Goal: Obtain resource: Download file/media

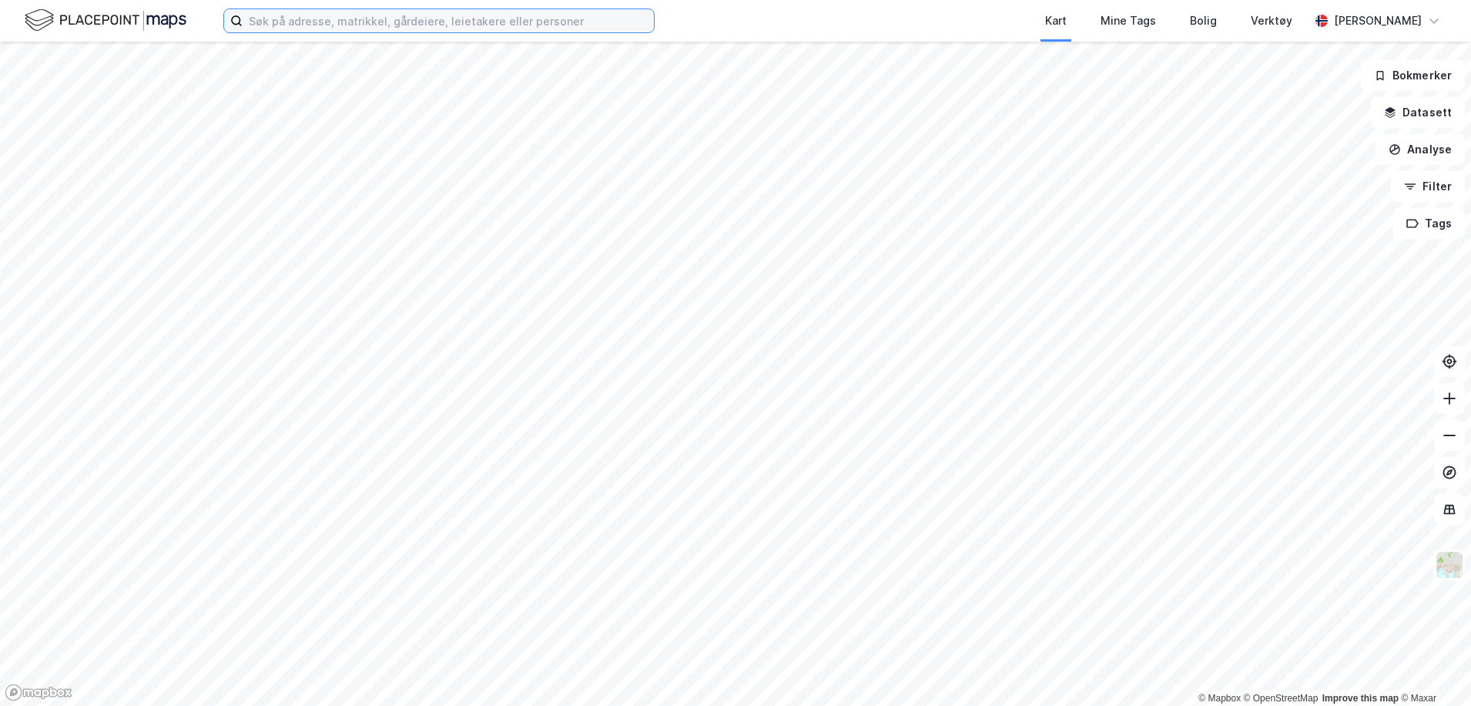
click at [484, 18] on input at bounding box center [448, 20] width 411 height 23
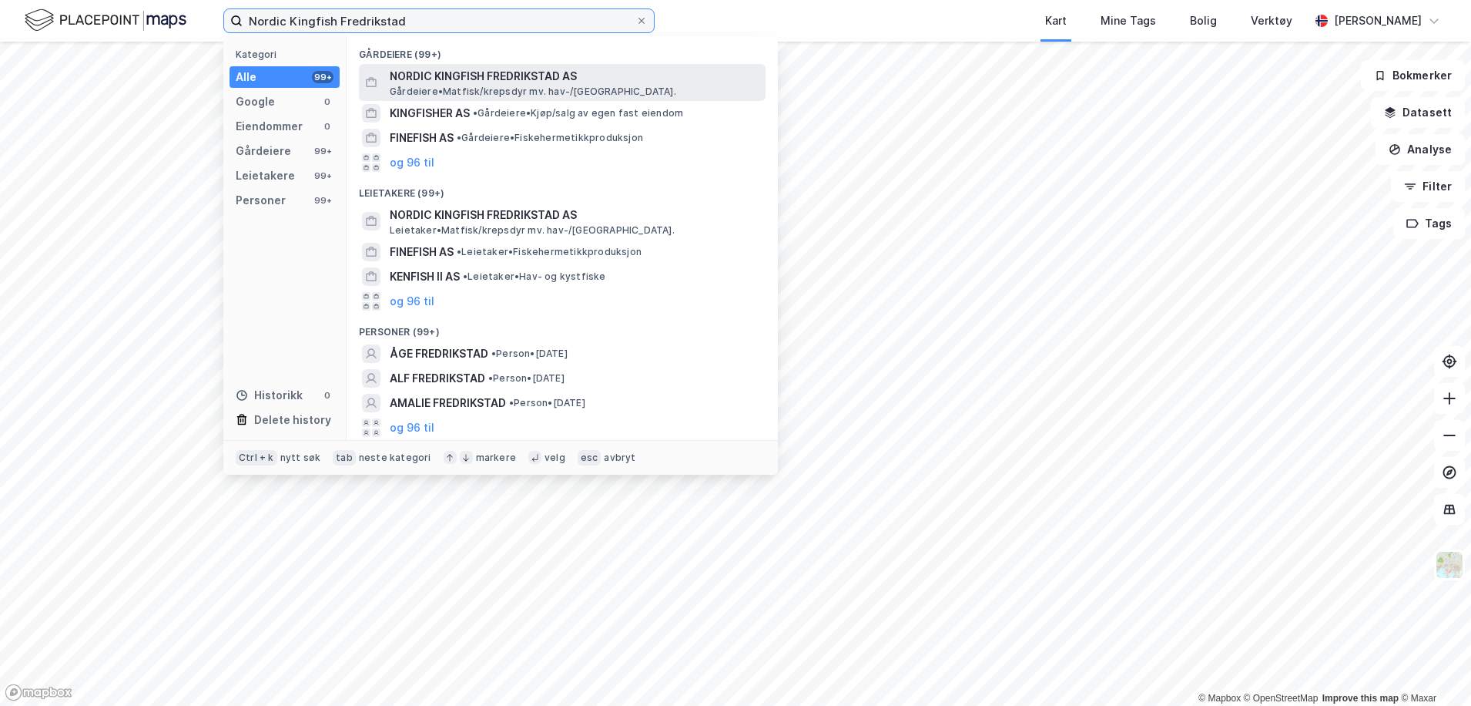
type input "Nordic Kingfish Fredrikstad"
click at [449, 85] on span "Gårdeiere • Matfisk/krepsdyr mv. hav-/[GEOGRAPHIC_DATA]." at bounding box center [533, 91] width 287 height 12
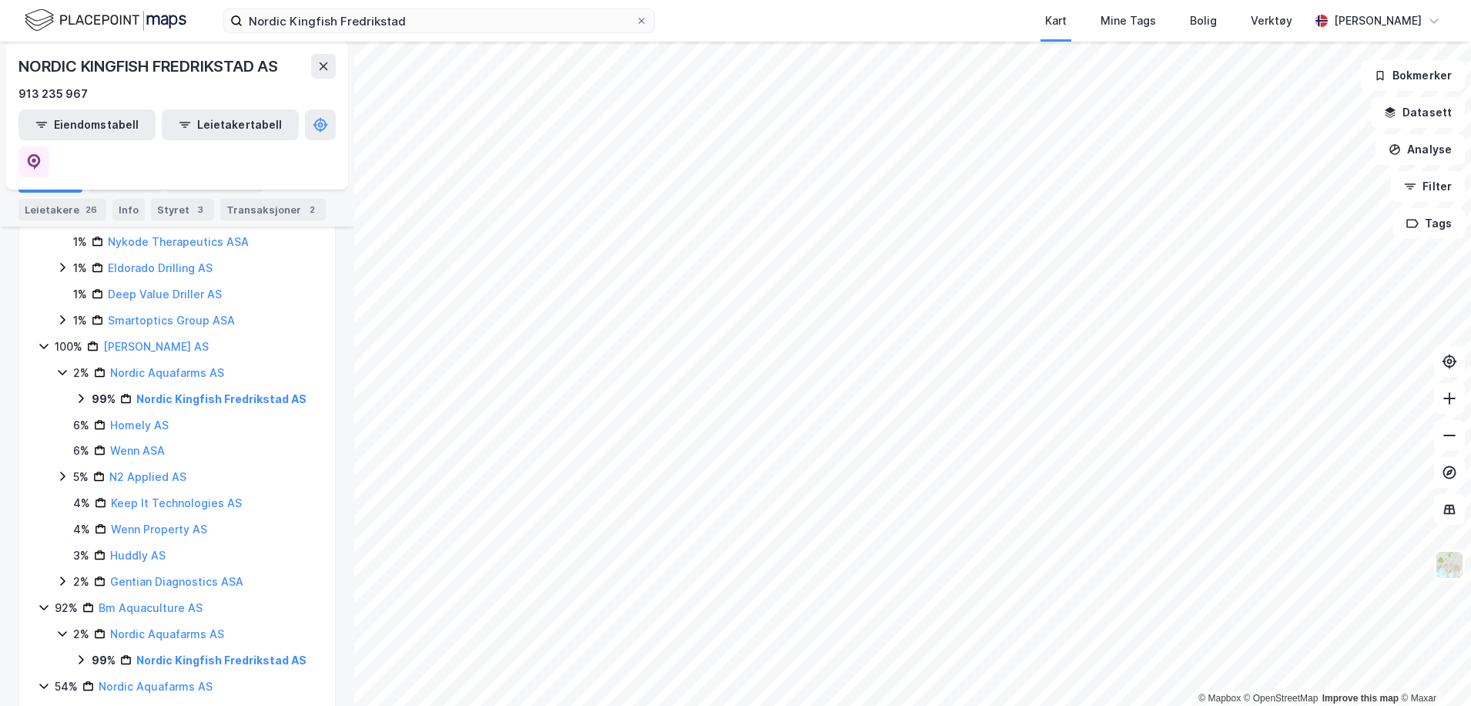
scroll to position [539, 0]
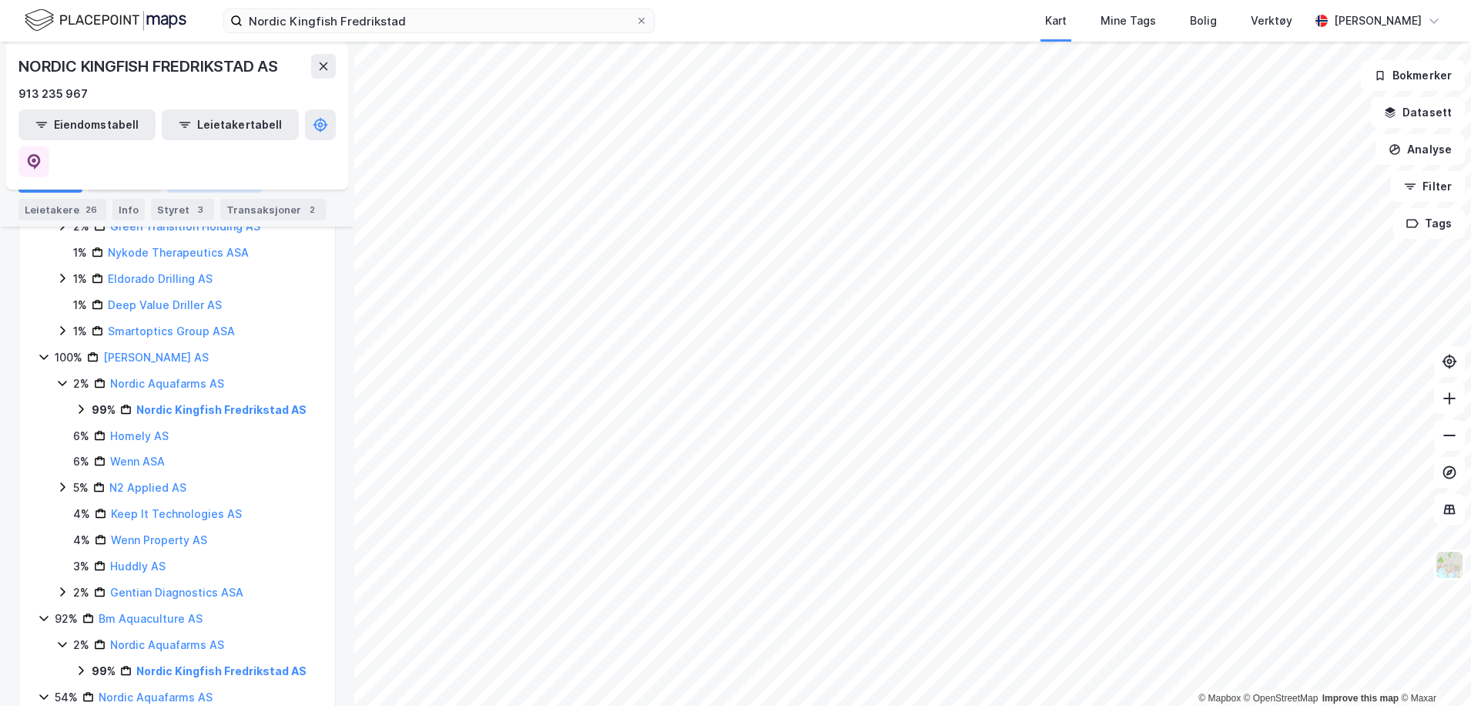
click at [203, 182] on div "Eiendommer 3" at bounding box center [214, 182] width 95 height 22
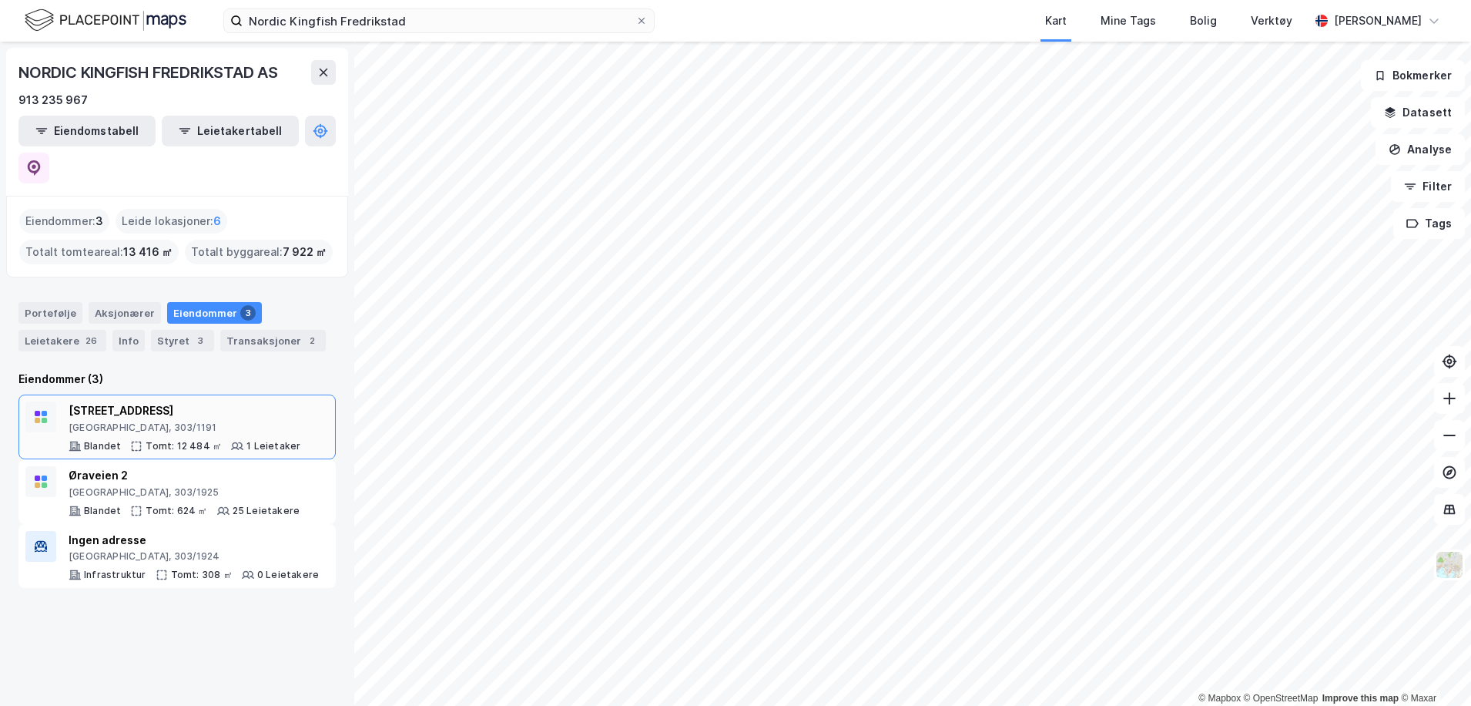
click at [189, 401] on div "[STREET_ADDRESS]" at bounding box center [185, 410] width 232 height 18
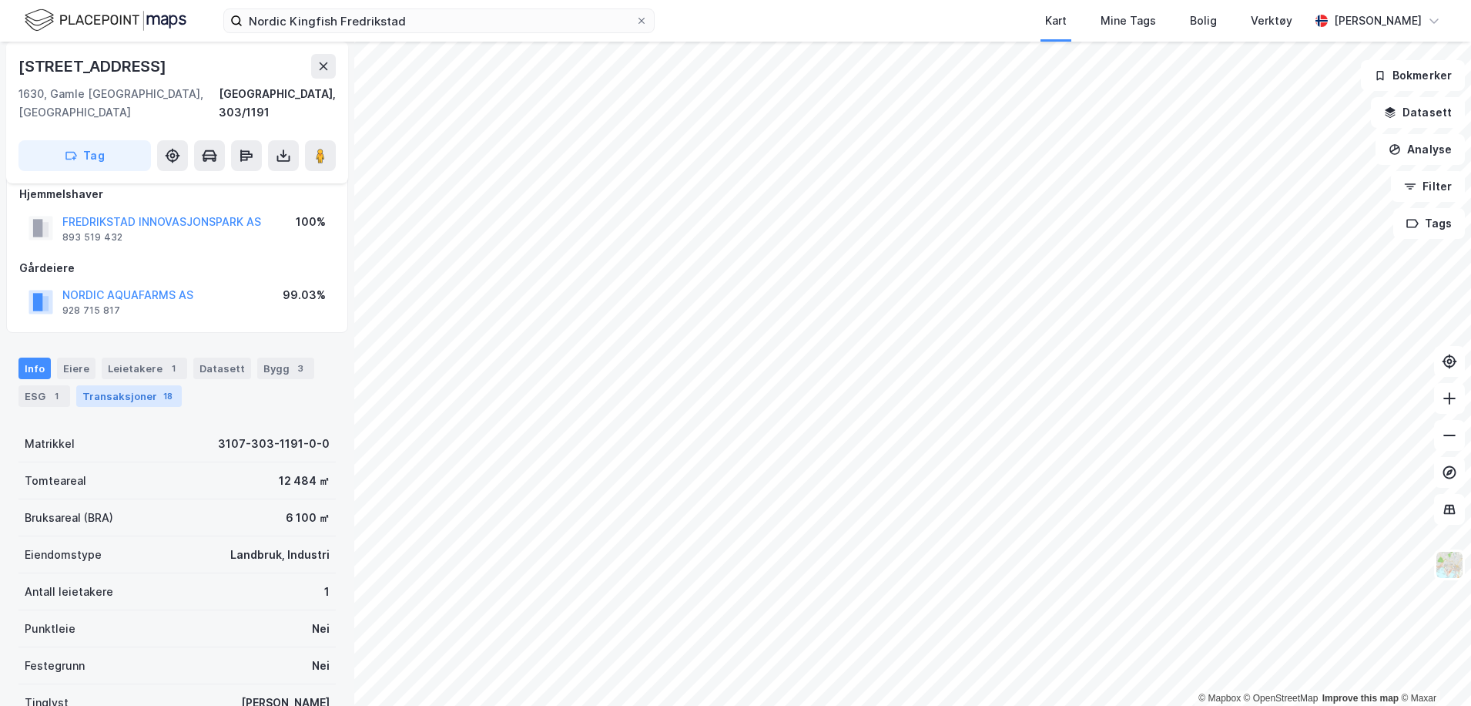
scroll to position [231, 0]
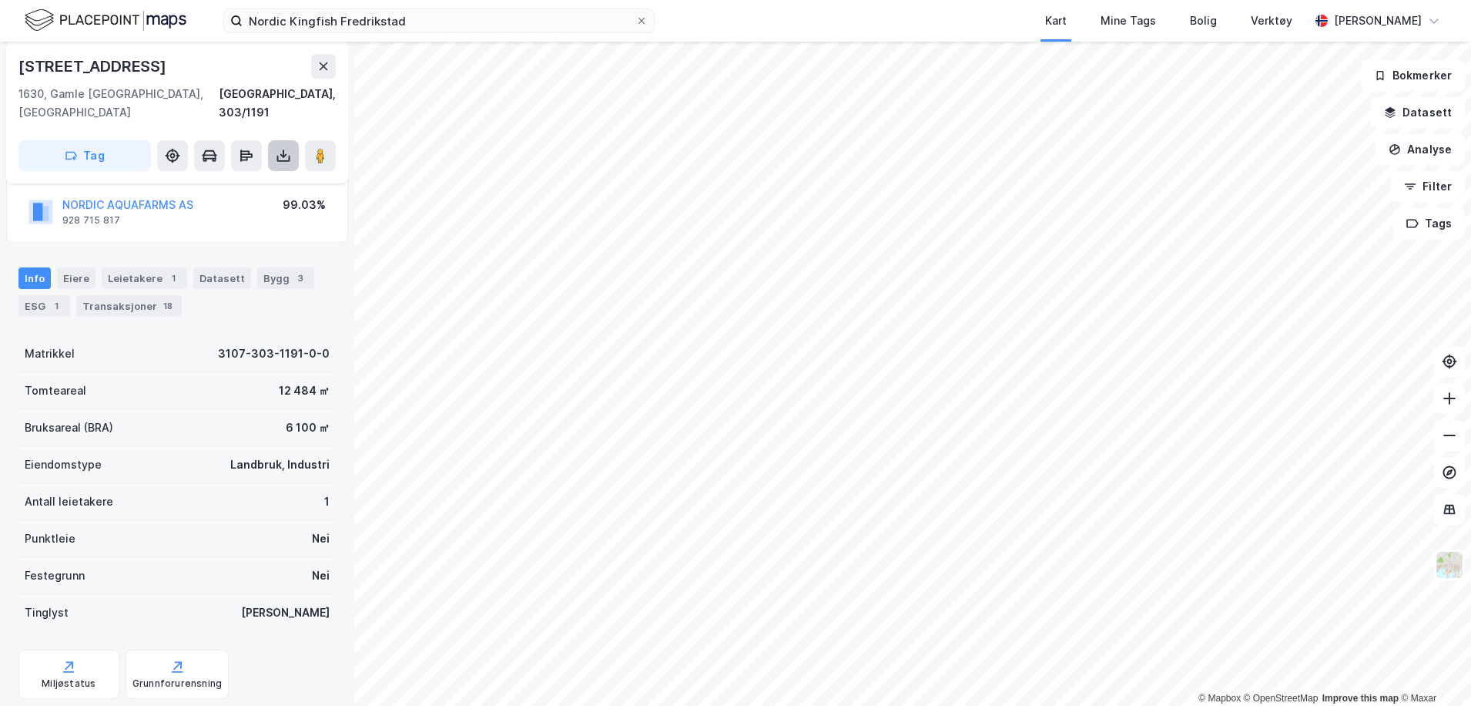
click at [290, 156] on icon at bounding box center [283, 159] width 13 height 6
click at [259, 174] on div "Last ned grunnbok" at bounding box center [217, 186] width 164 height 25
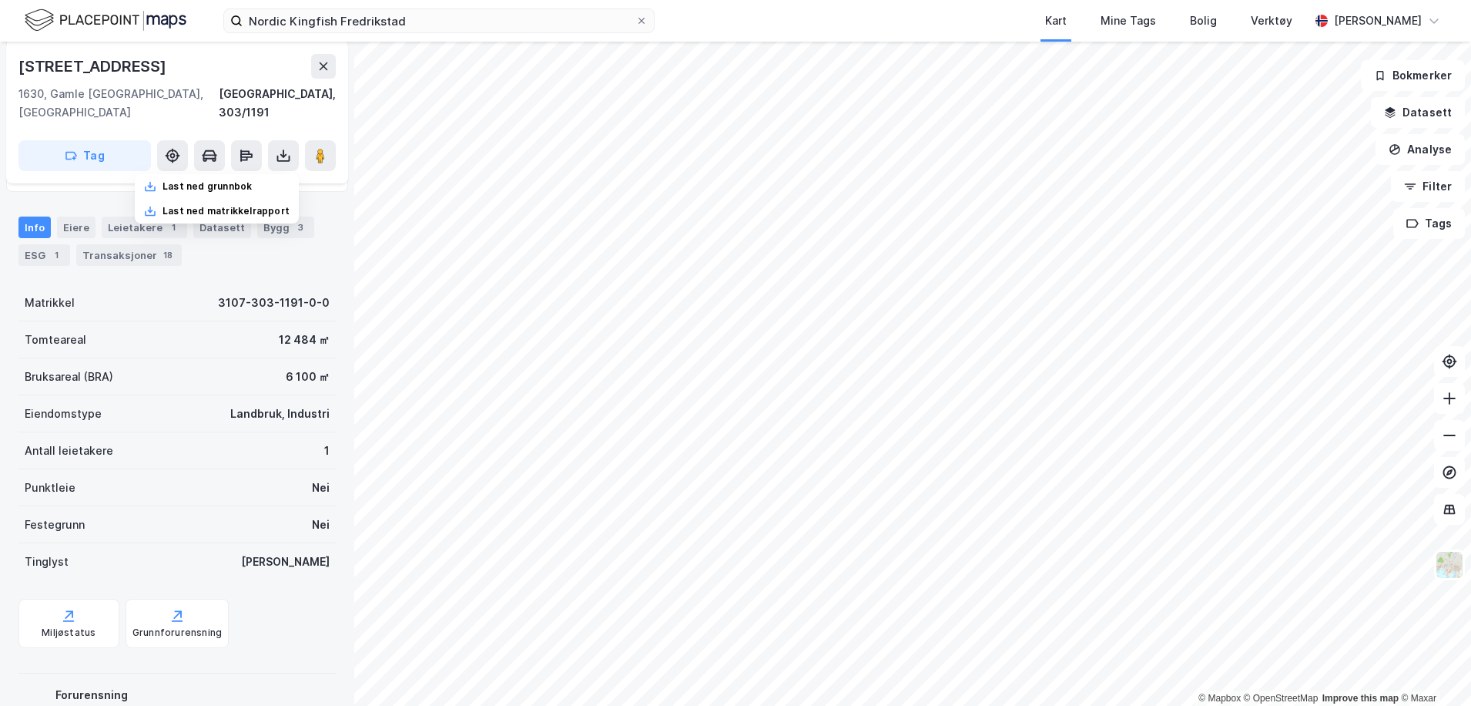
scroll to position [308, 0]
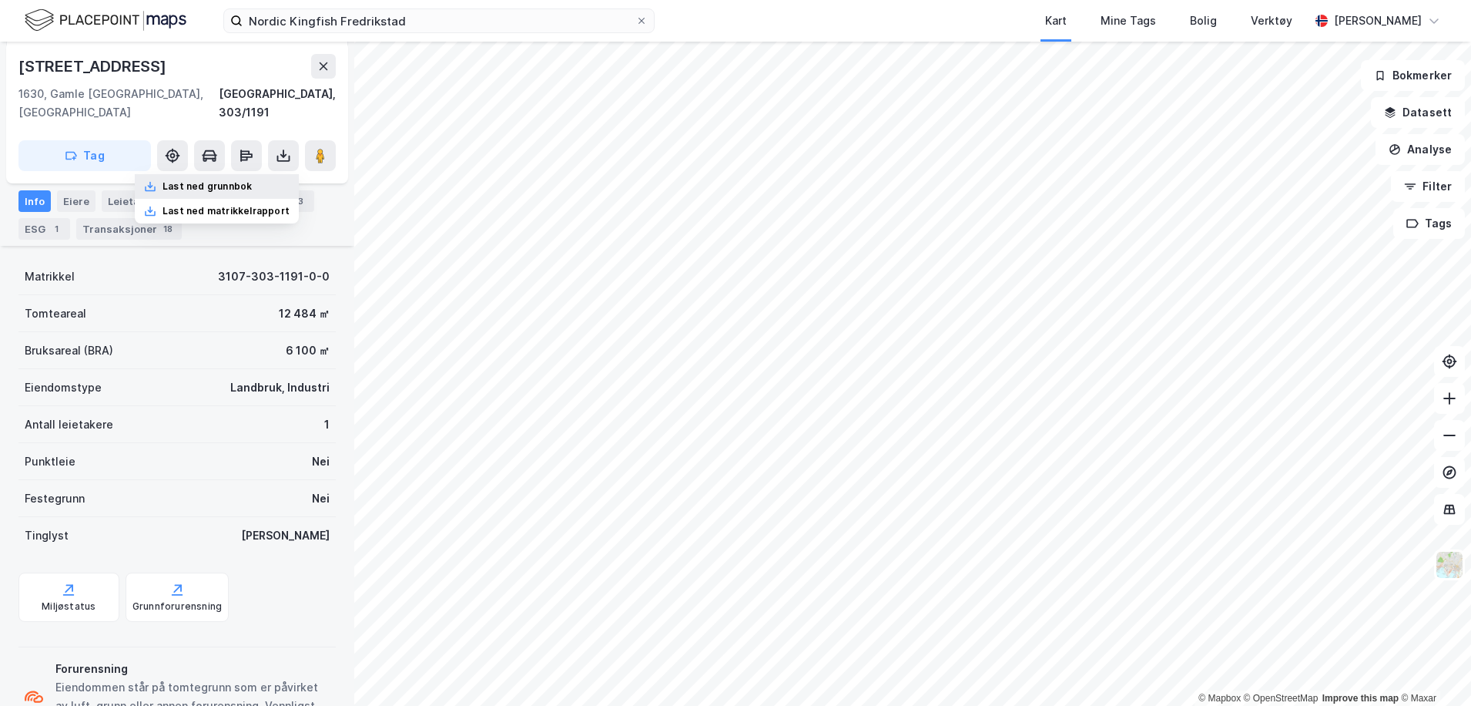
click at [206, 180] on div "Last ned grunnbok" at bounding box center [207, 186] width 89 height 12
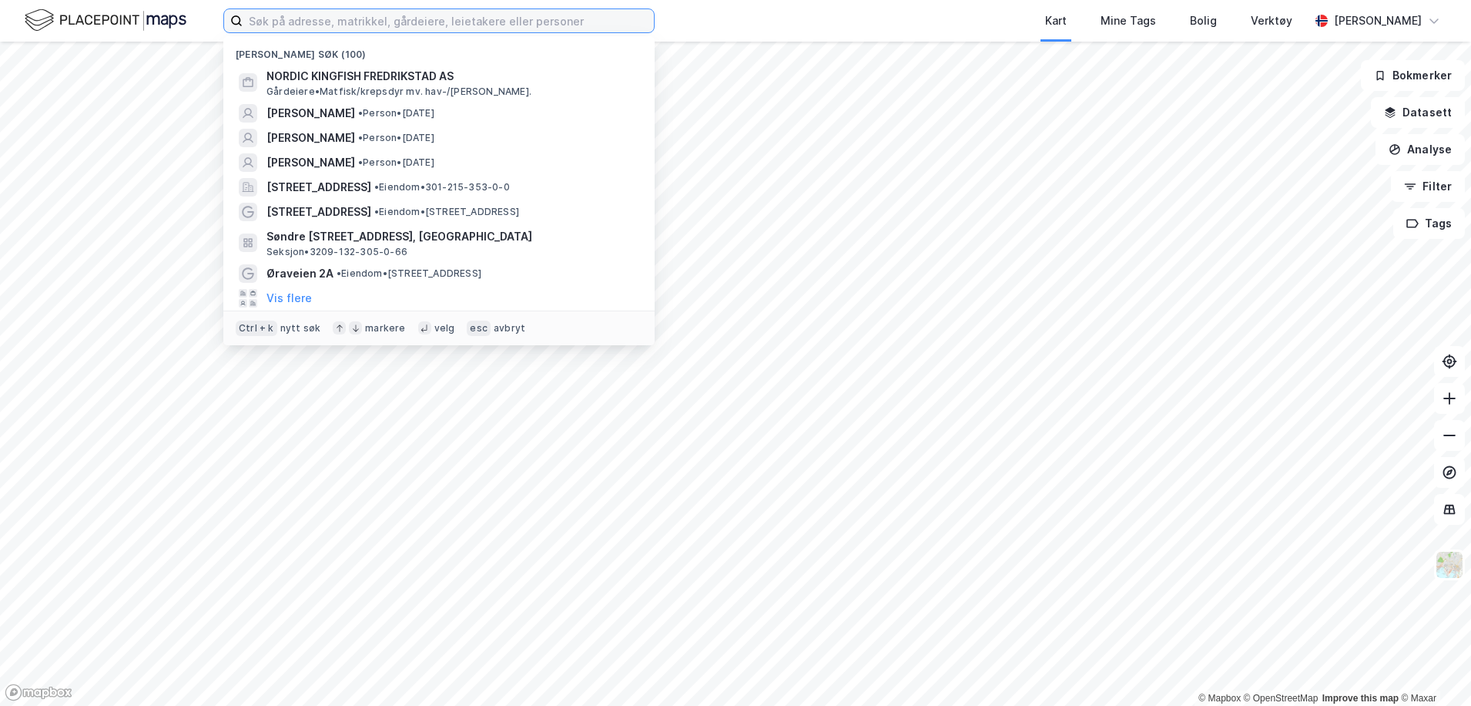
click at [292, 23] on input at bounding box center [448, 20] width 411 height 23
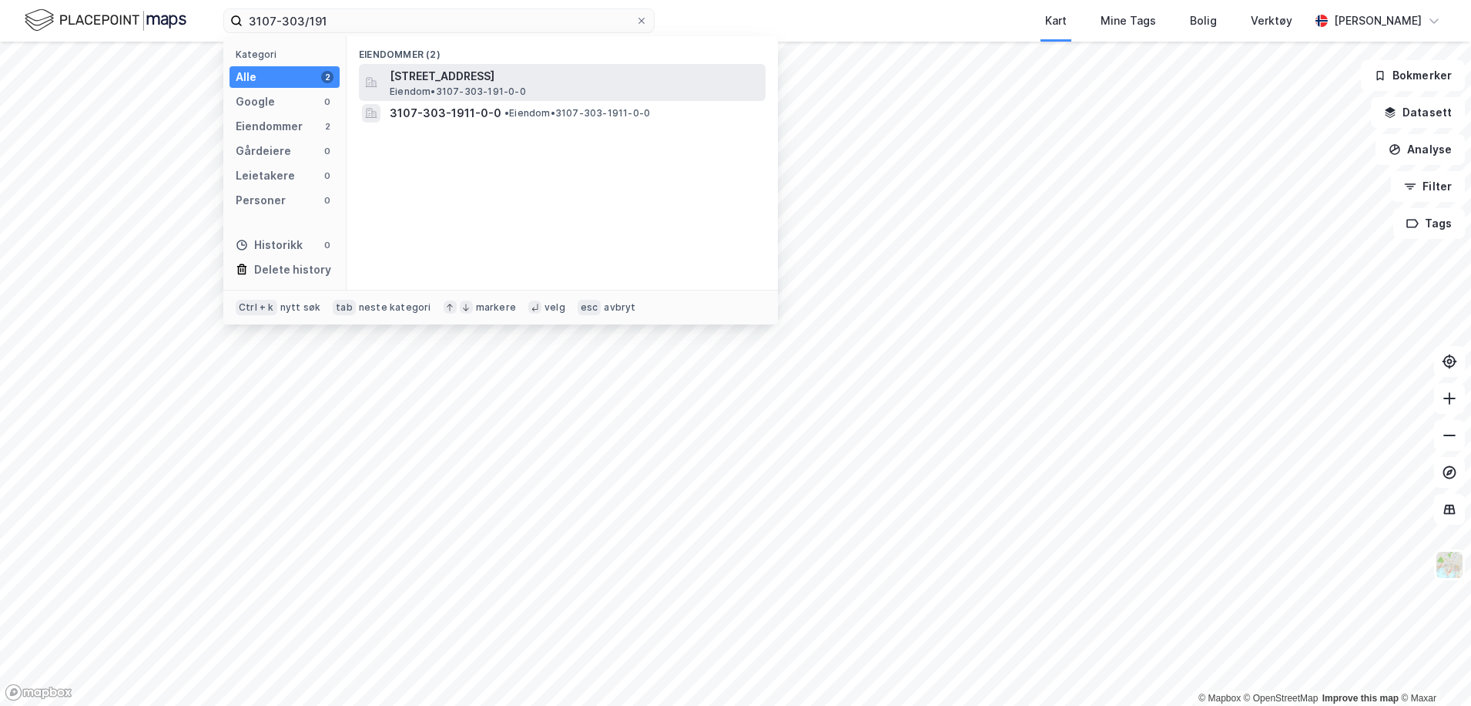
click at [427, 82] on span "Enggata 82, 1636, GAMLE FREDRIKSTAD, FREDRIKSTAD" at bounding box center [575, 76] width 370 height 18
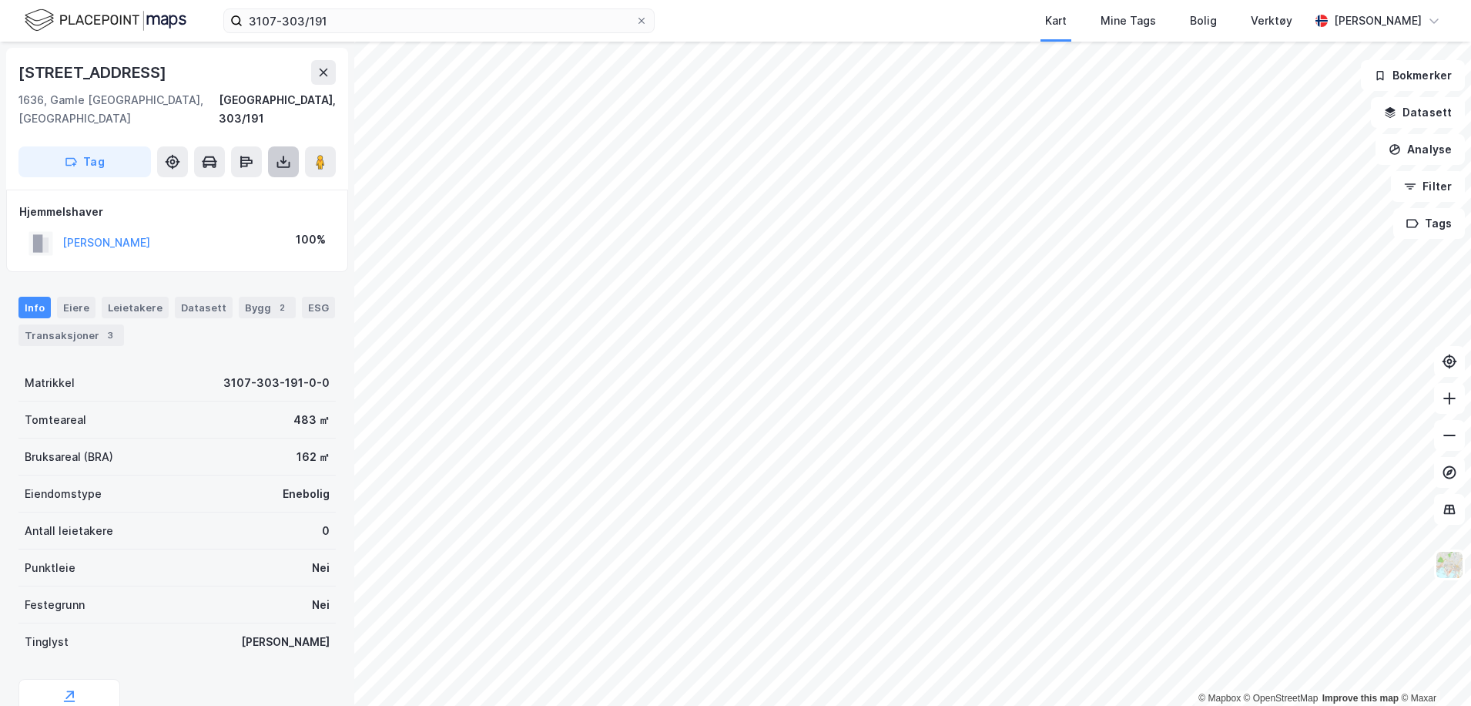
click at [281, 154] on icon at bounding box center [283, 161] width 15 height 15
click at [240, 182] on div "Last ned grunnbok" at bounding box center [217, 192] width 164 height 25
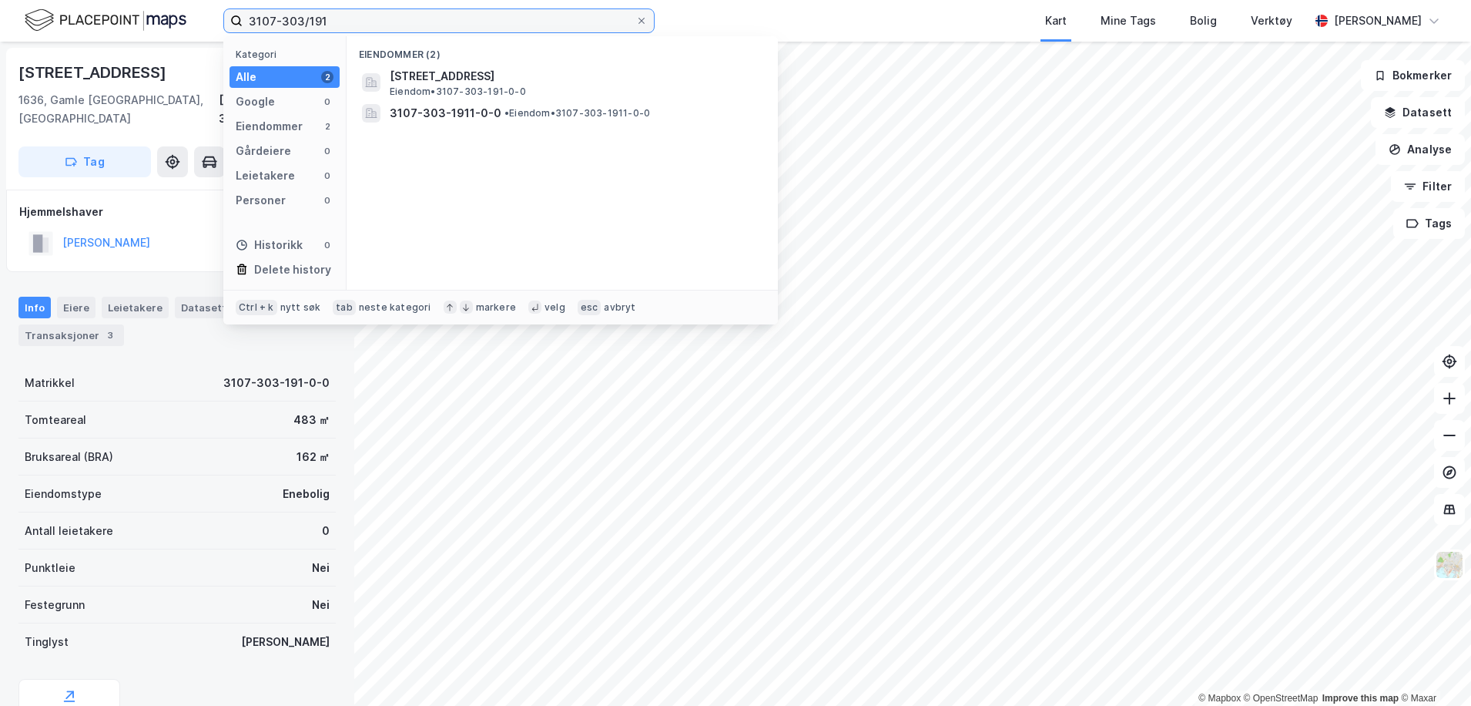
drag, startPoint x: 344, startPoint y: 25, endPoint x: 106, endPoint y: -10, distance: 239.8
click at [106, 0] on html "3107-303/191 Kategori Alle 2 Google 0 Eiendommer 2 Gårdeiere 0 Leietakere 0 Per…" at bounding box center [735, 353] width 1471 height 706
click at [339, 13] on input "3107-303/191" at bounding box center [439, 20] width 393 height 23
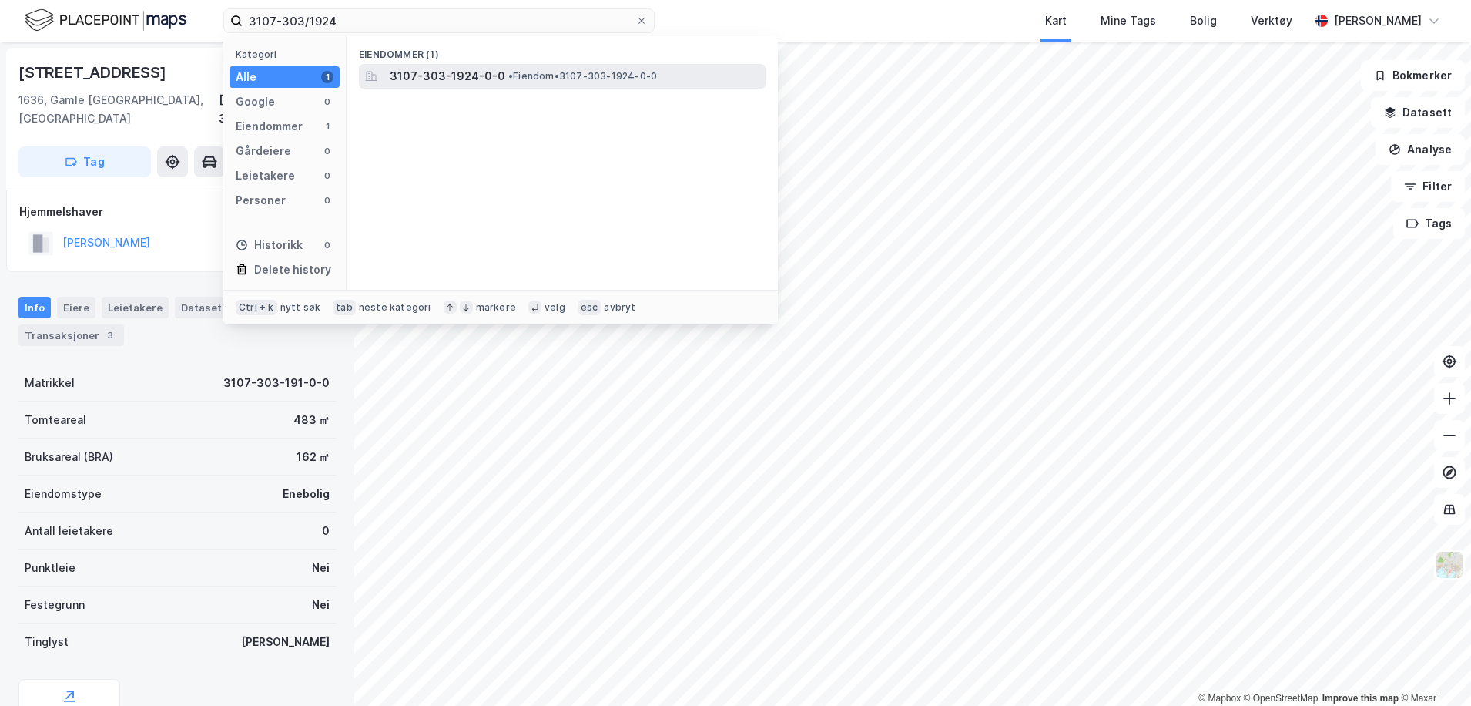
click at [593, 72] on span "• Eiendom • 3107-303-1924-0-0" at bounding box center [582, 76] width 149 height 12
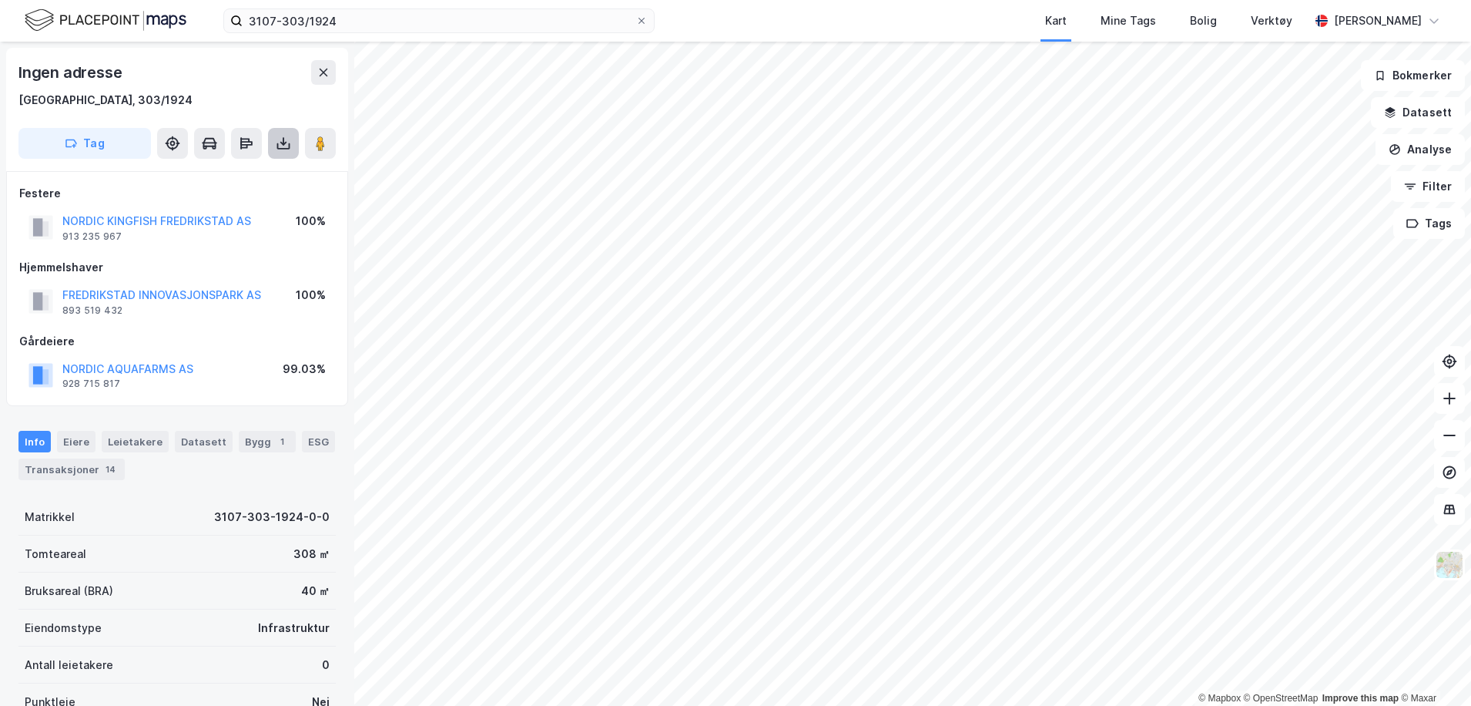
click at [285, 143] on icon at bounding box center [283, 144] width 6 height 4
click at [238, 175] on div "Last ned grunnbok" at bounding box center [207, 174] width 89 height 12
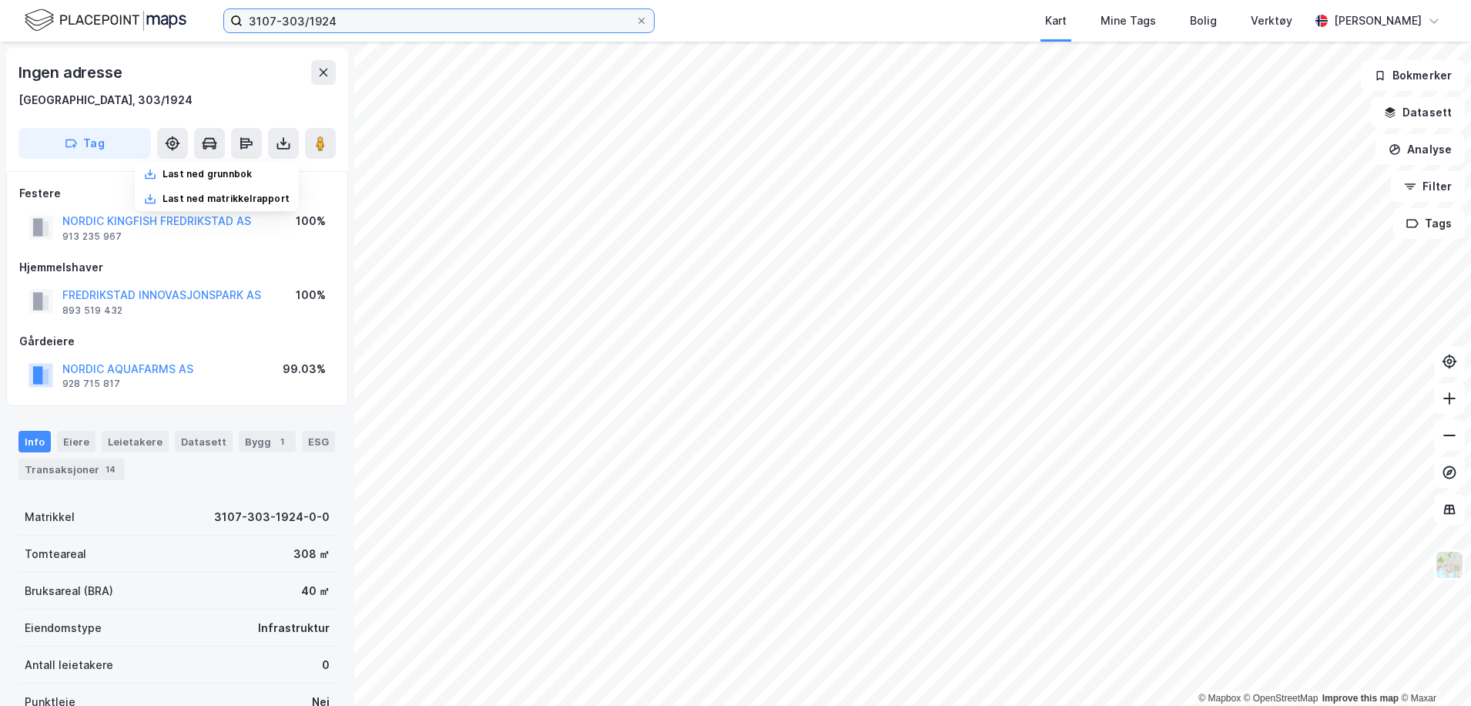
click at [366, 23] on input "3107-303/1924" at bounding box center [439, 20] width 393 height 23
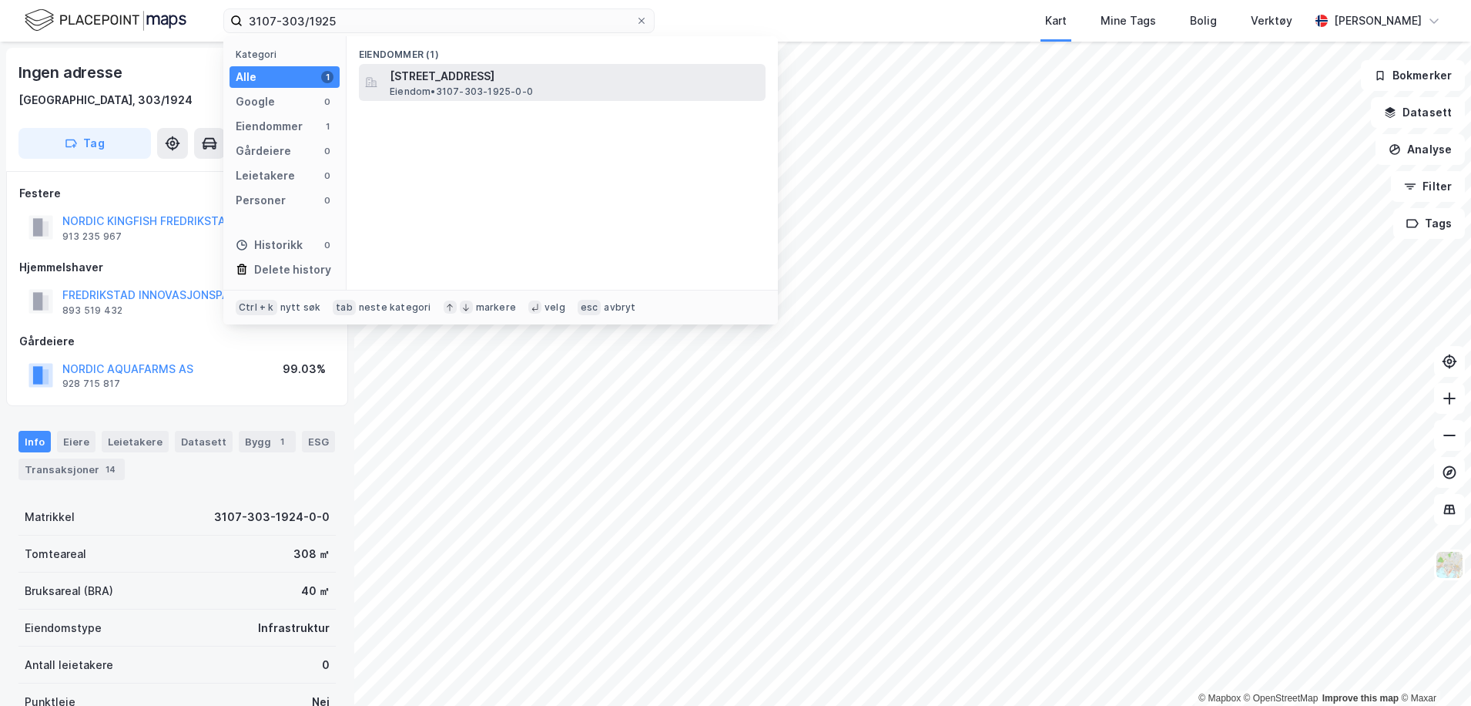
click at [442, 72] on span "Øraveien 2, 1630, GAMLE FREDRIKSTAD, FREDRIKSTAD" at bounding box center [575, 76] width 370 height 18
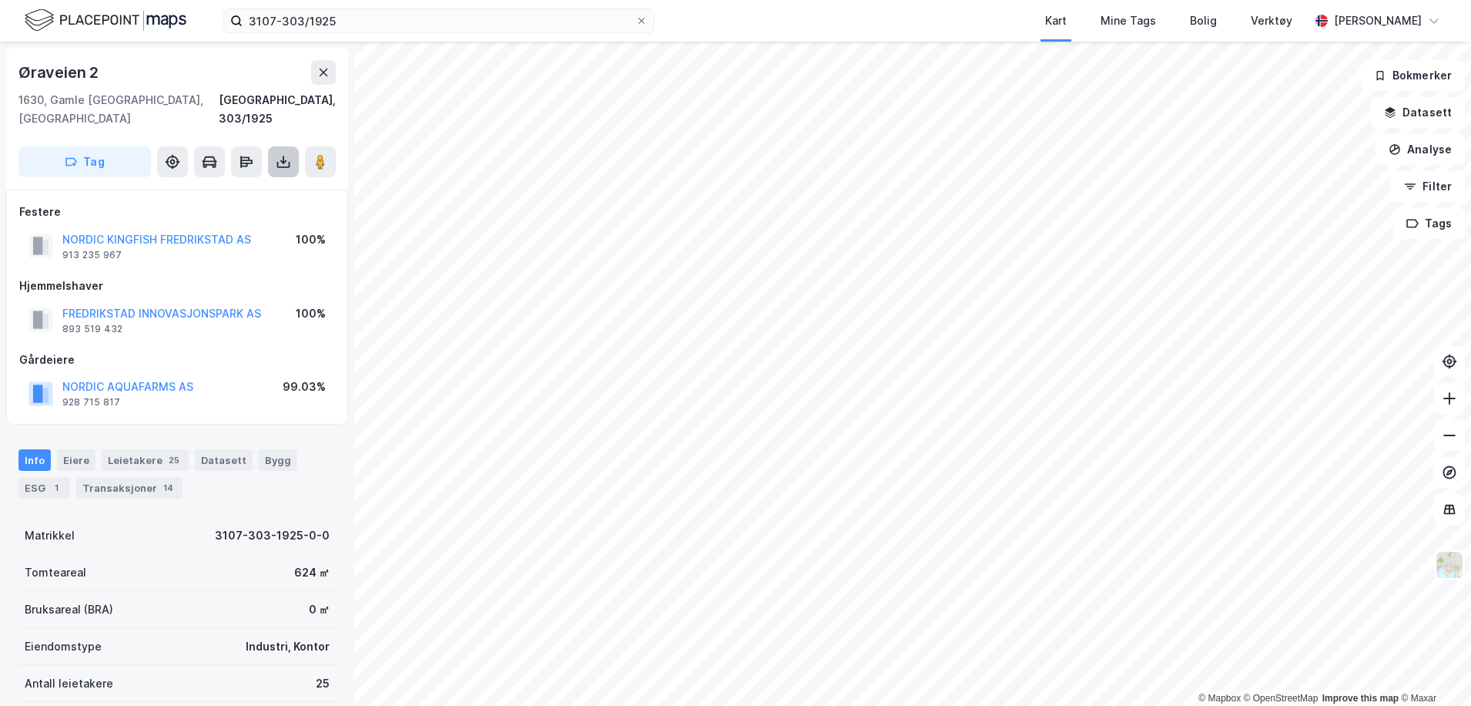
click at [273, 146] on button at bounding box center [283, 161] width 31 height 31
click at [218, 183] on div "Last ned grunnbok" at bounding box center [217, 192] width 164 height 25
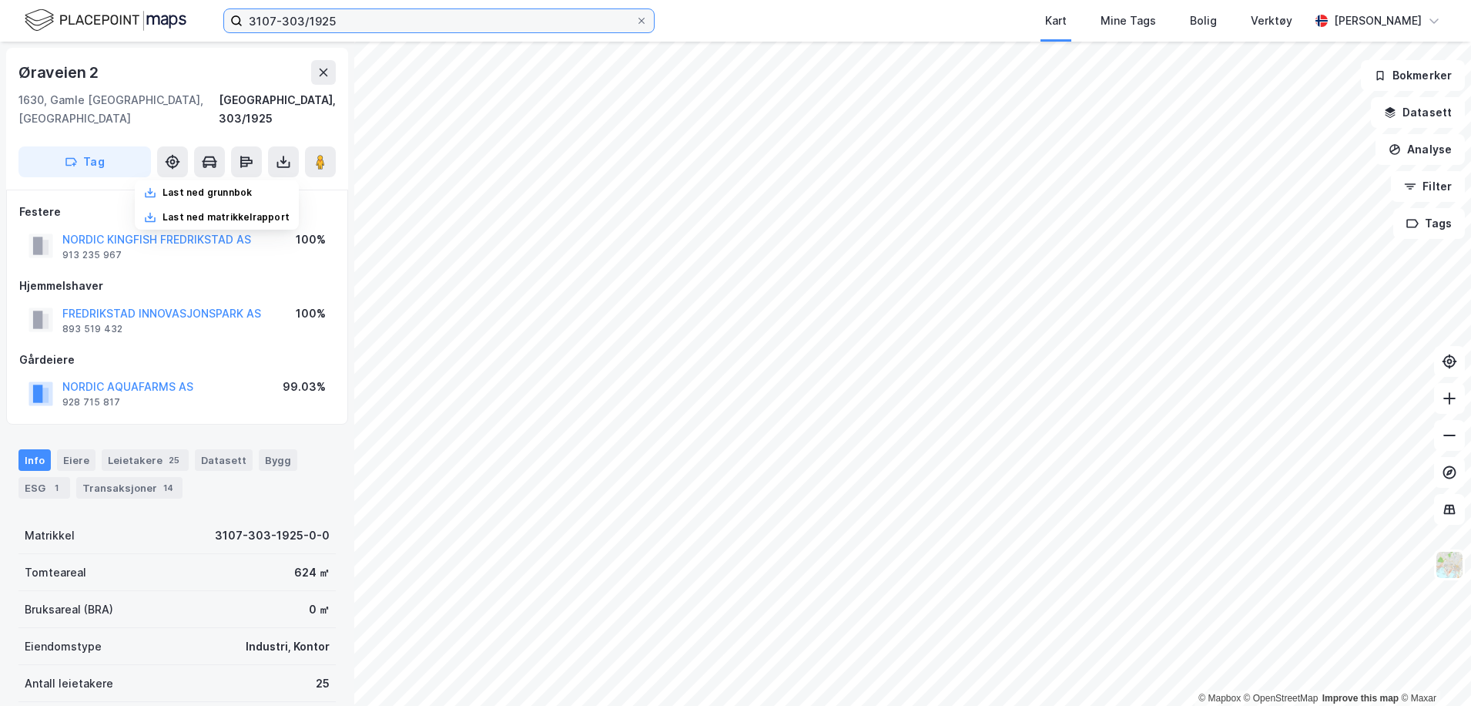
click at [366, 18] on input "3107-303/1925" at bounding box center [439, 20] width 393 height 23
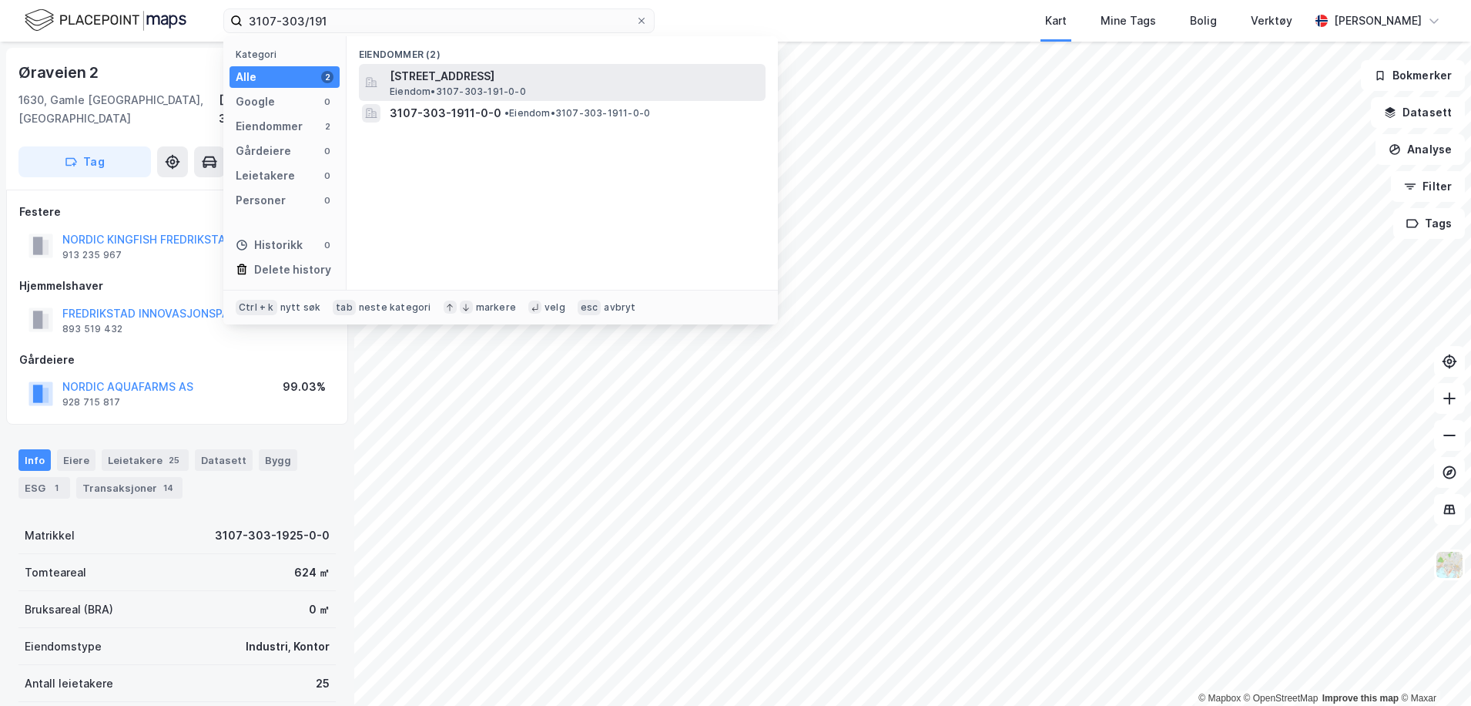
click at [503, 72] on span "Enggata 82, 1636, GAMLE FREDRIKSTAD, FREDRIKSTAD" at bounding box center [575, 76] width 370 height 18
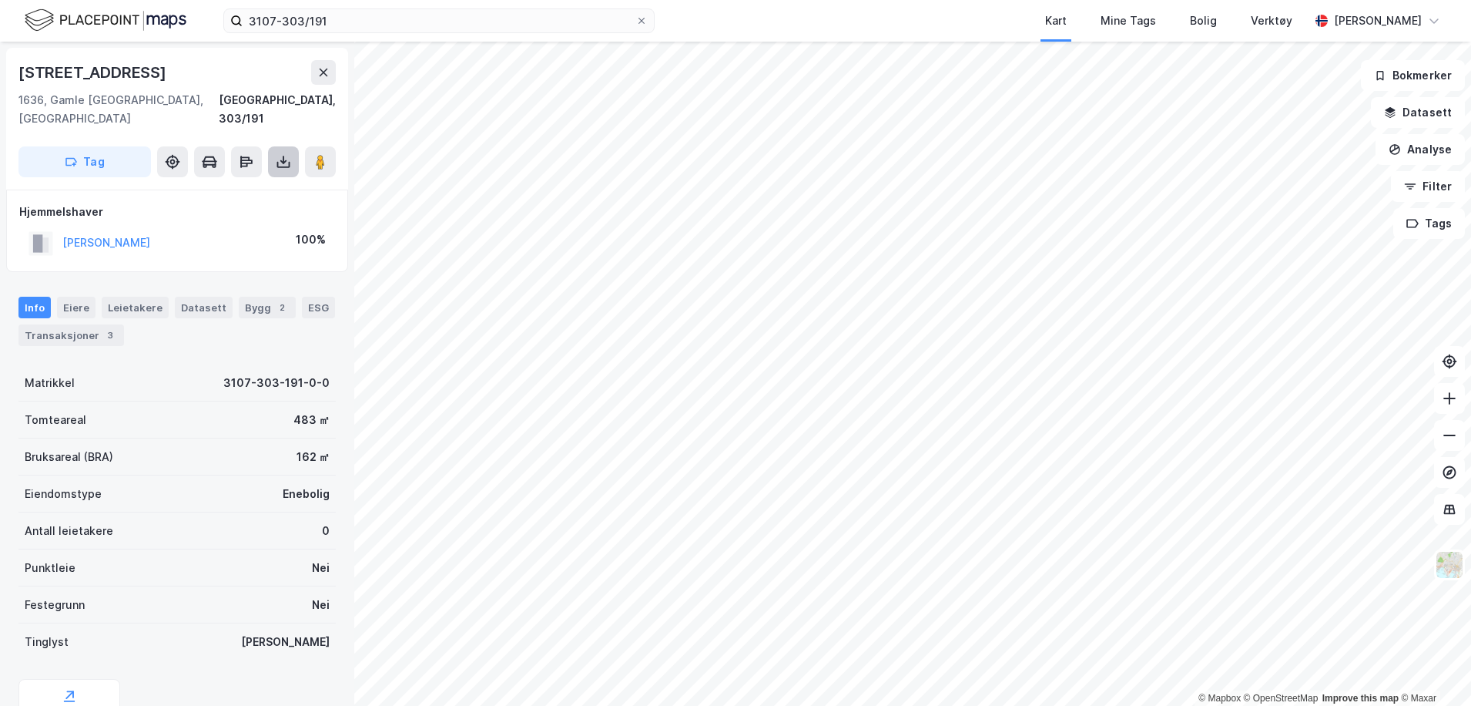
click at [283, 154] on icon at bounding box center [283, 161] width 15 height 15
click at [236, 186] on div "Last ned grunnbok" at bounding box center [207, 192] width 89 height 12
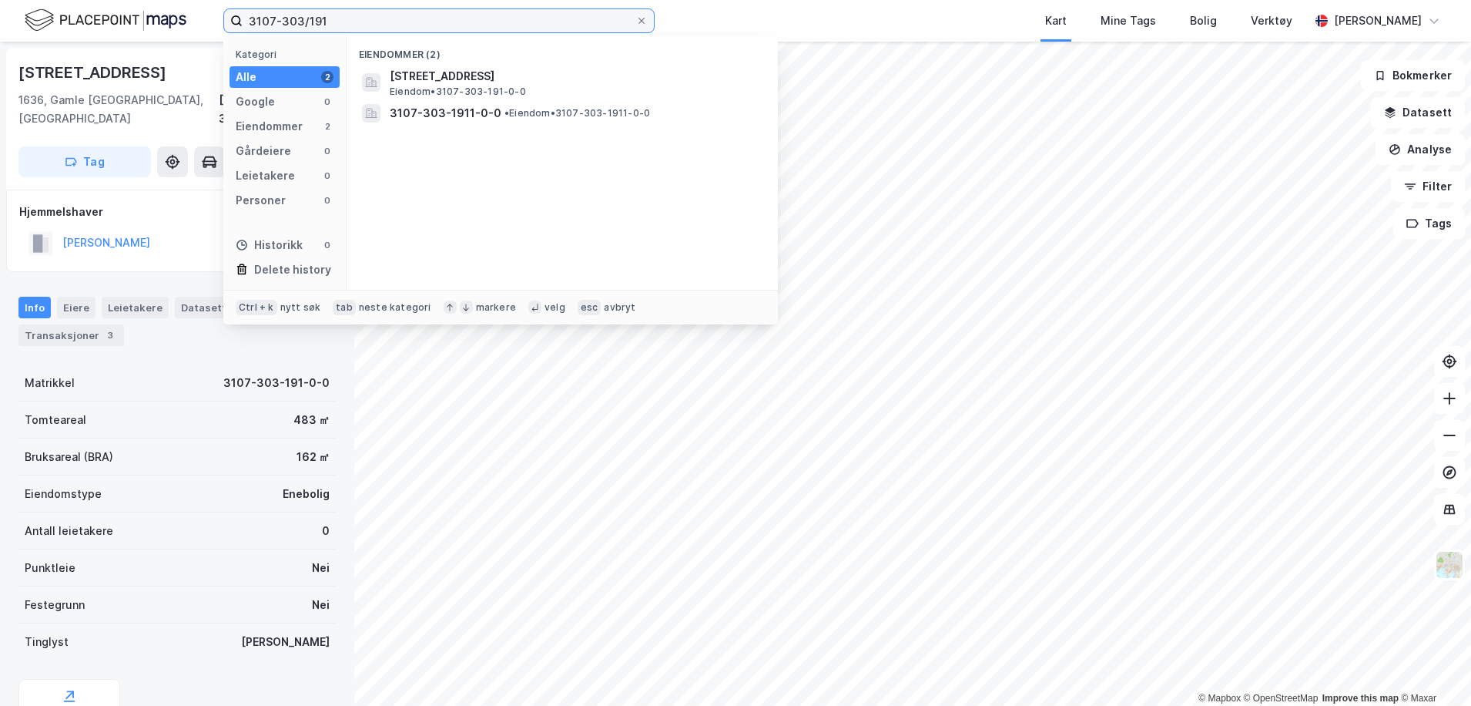
click at [334, 18] on input "3107-303/191" at bounding box center [439, 20] width 393 height 23
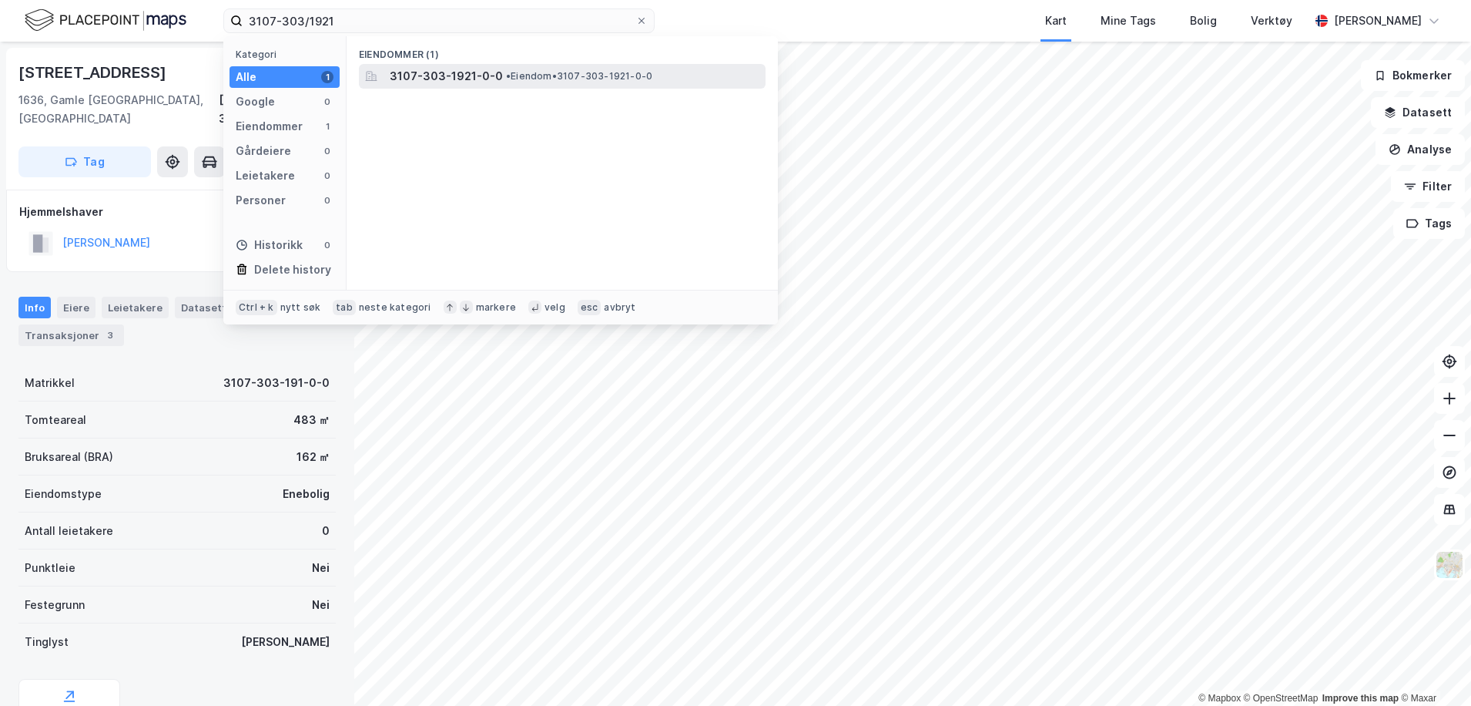
click at [426, 72] on span "3107-303-1921-0-0" at bounding box center [446, 76] width 113 height 18
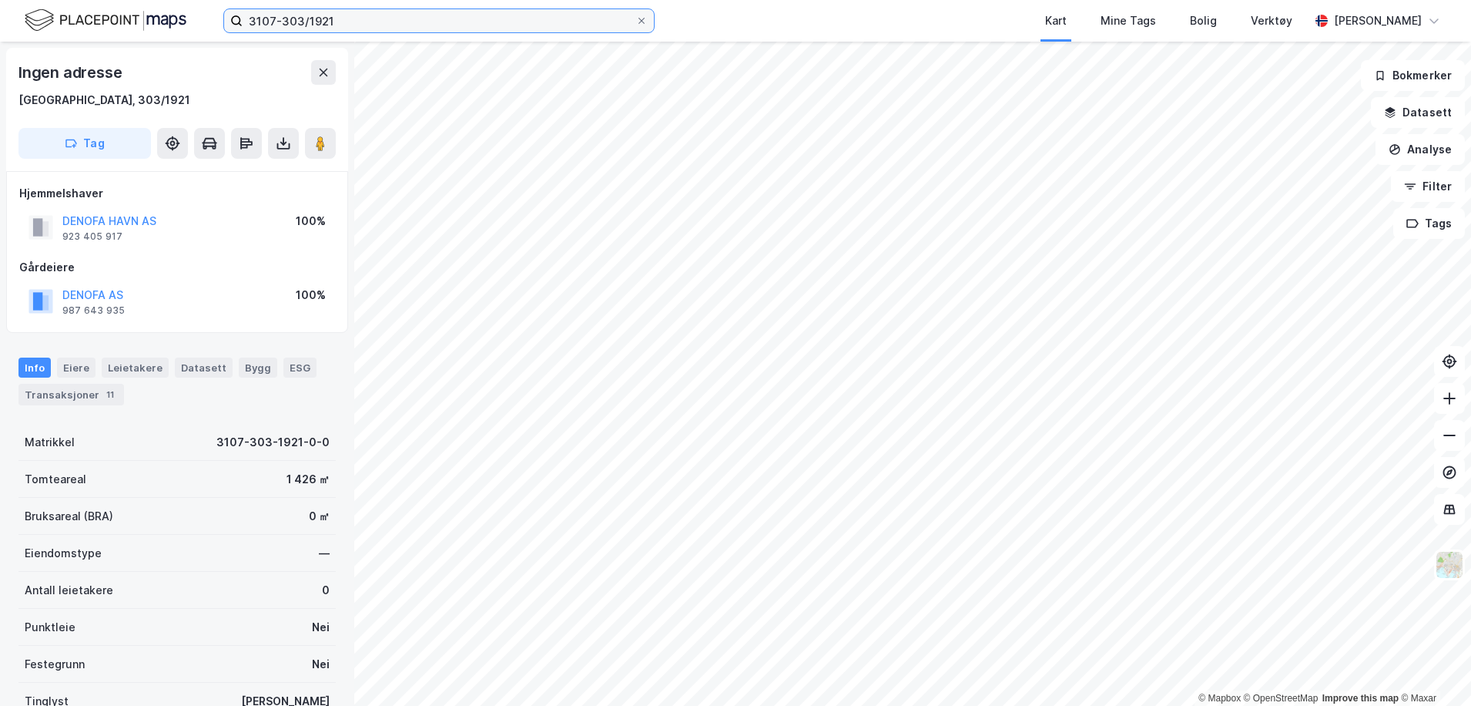
click at [374, 26] on input "3107-303/1921" at bounding box center [439, 20] width 393 height 23
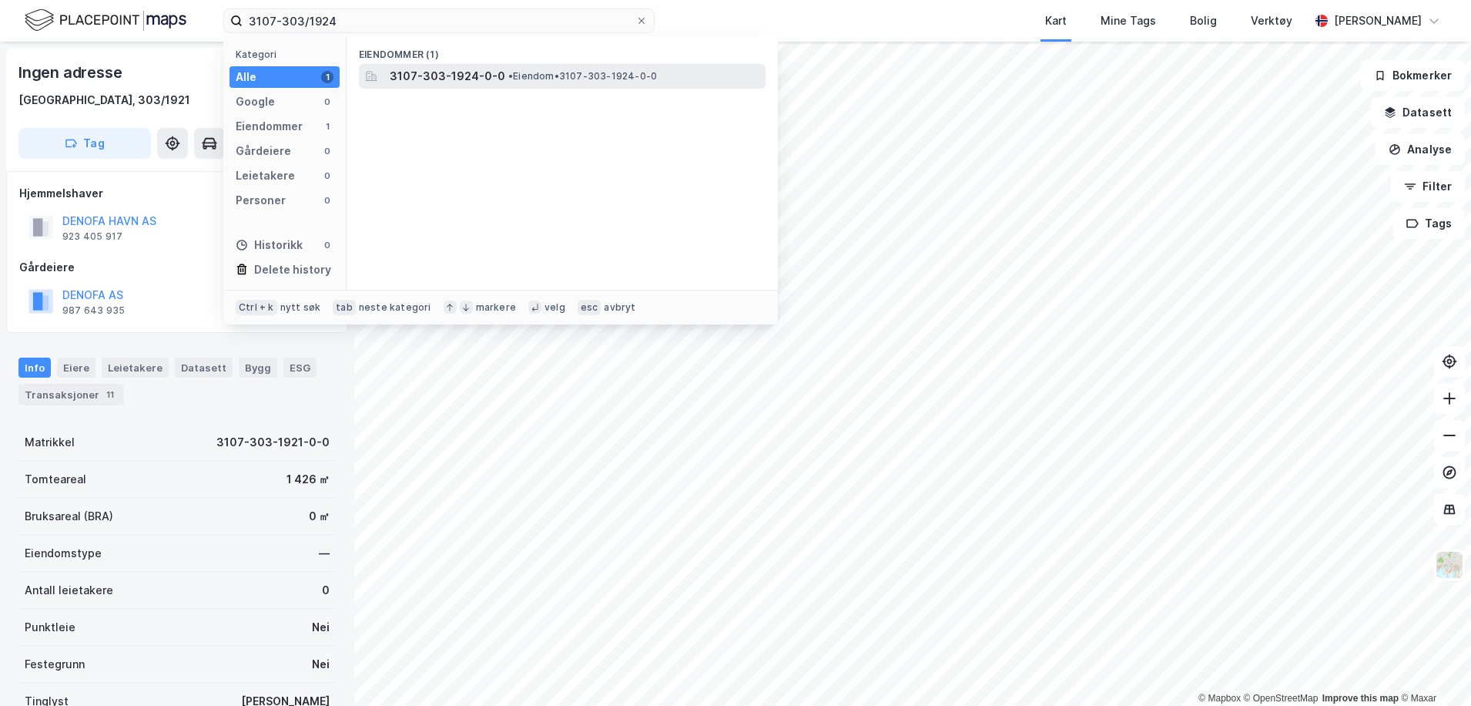
click at [421, 70] on span "3107-303-1924-0-0" at bounding box center [448, 76] width 116 height 18
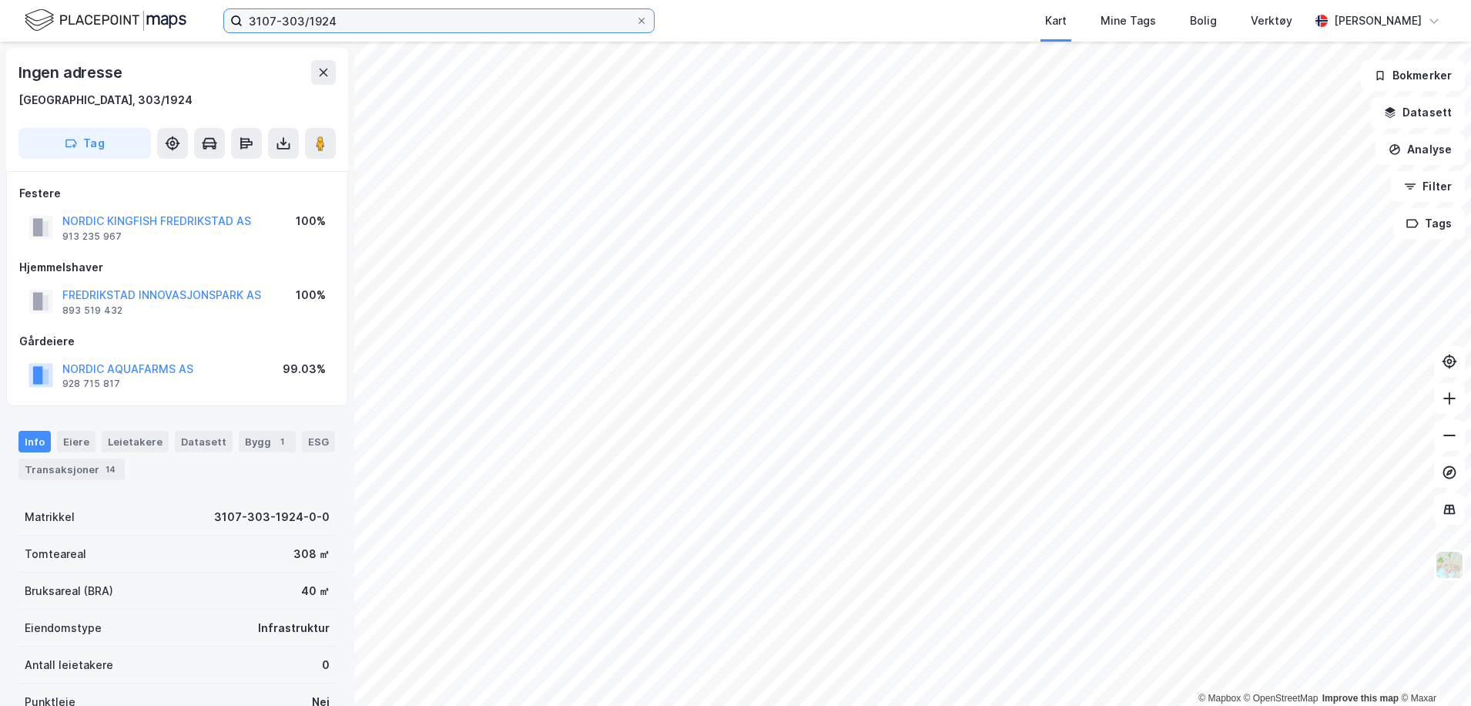
click at [366, 22] on input "3107-303/1924" at bounding box center [439, 20] width 393 height 23
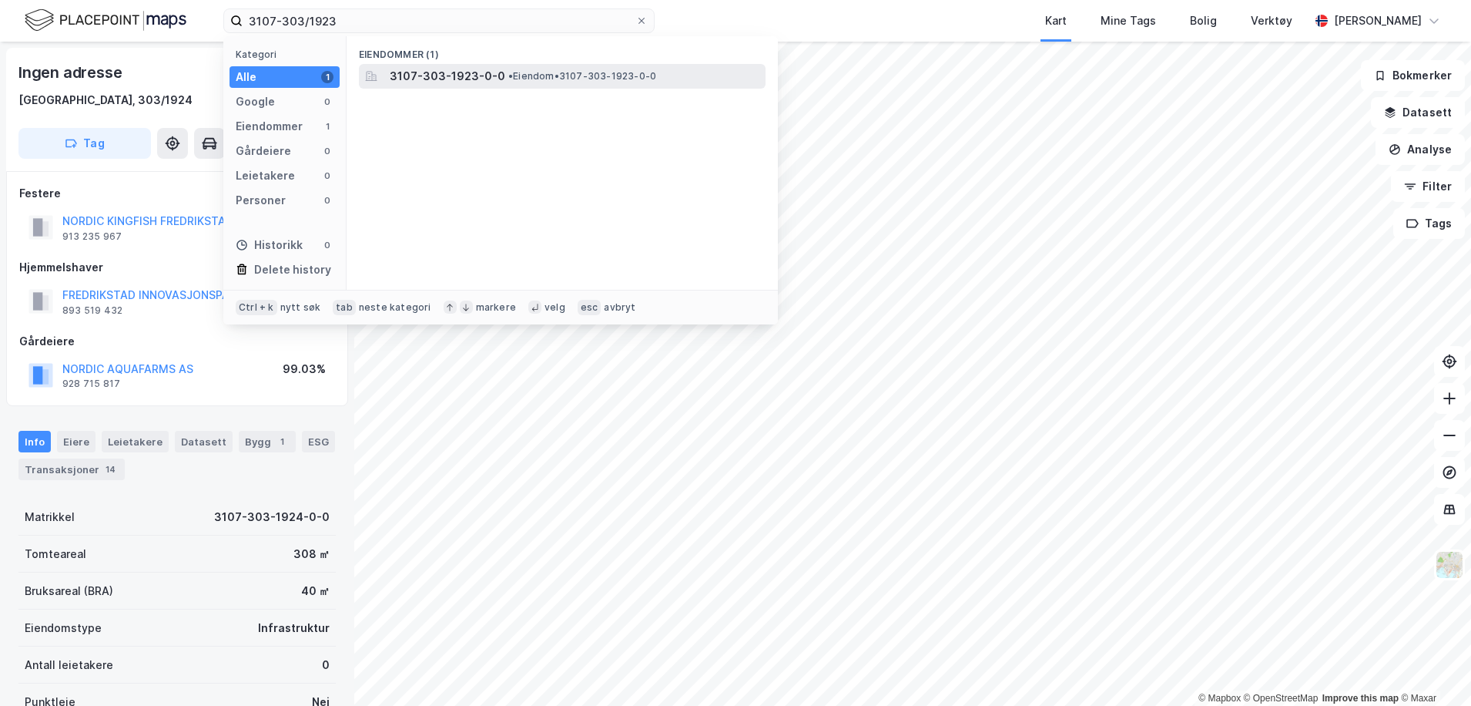
click at [522, 79] on span "• Eiendom • 3107-303-1923-0-0" at bounding box center [582, 76] width 148 height 12
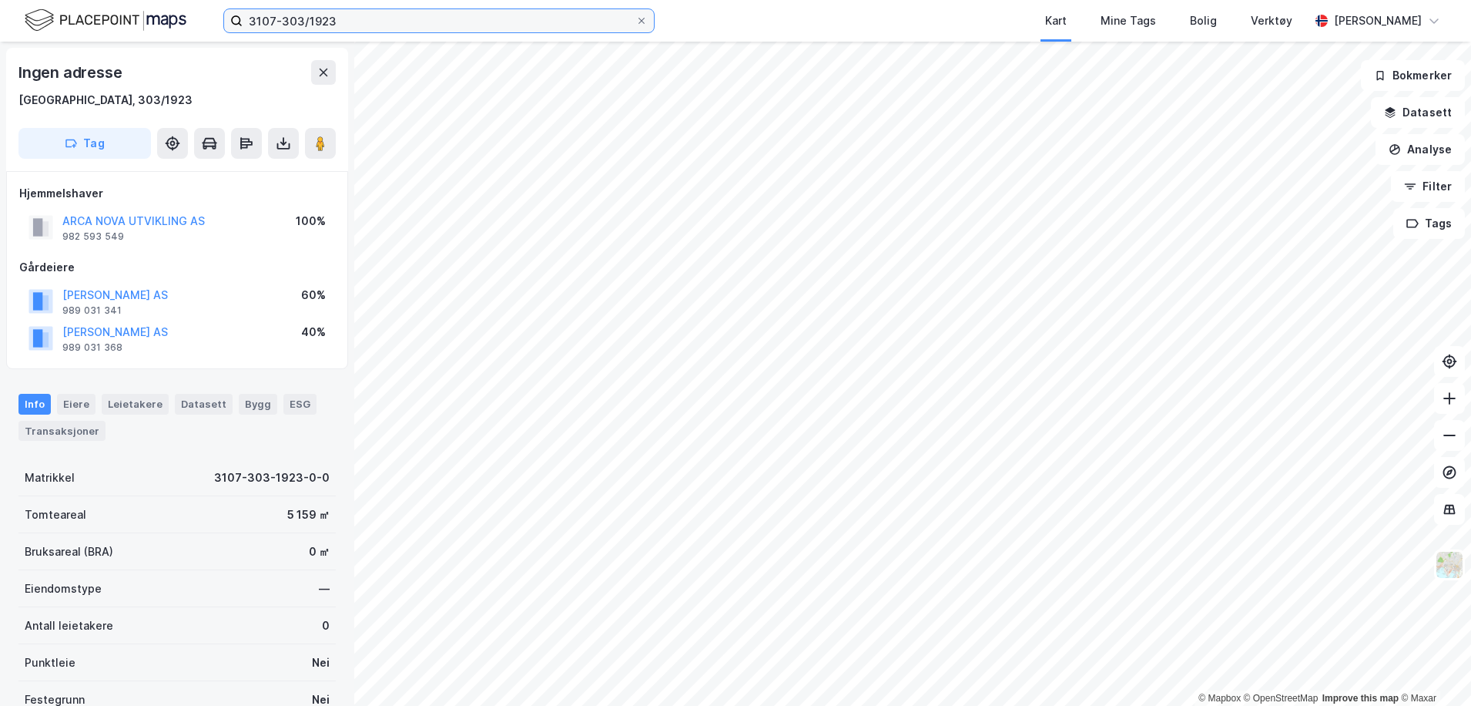
click at [352, 18] on input "3107-303/1923" at bounding box center [439, 20] width 393 height 23
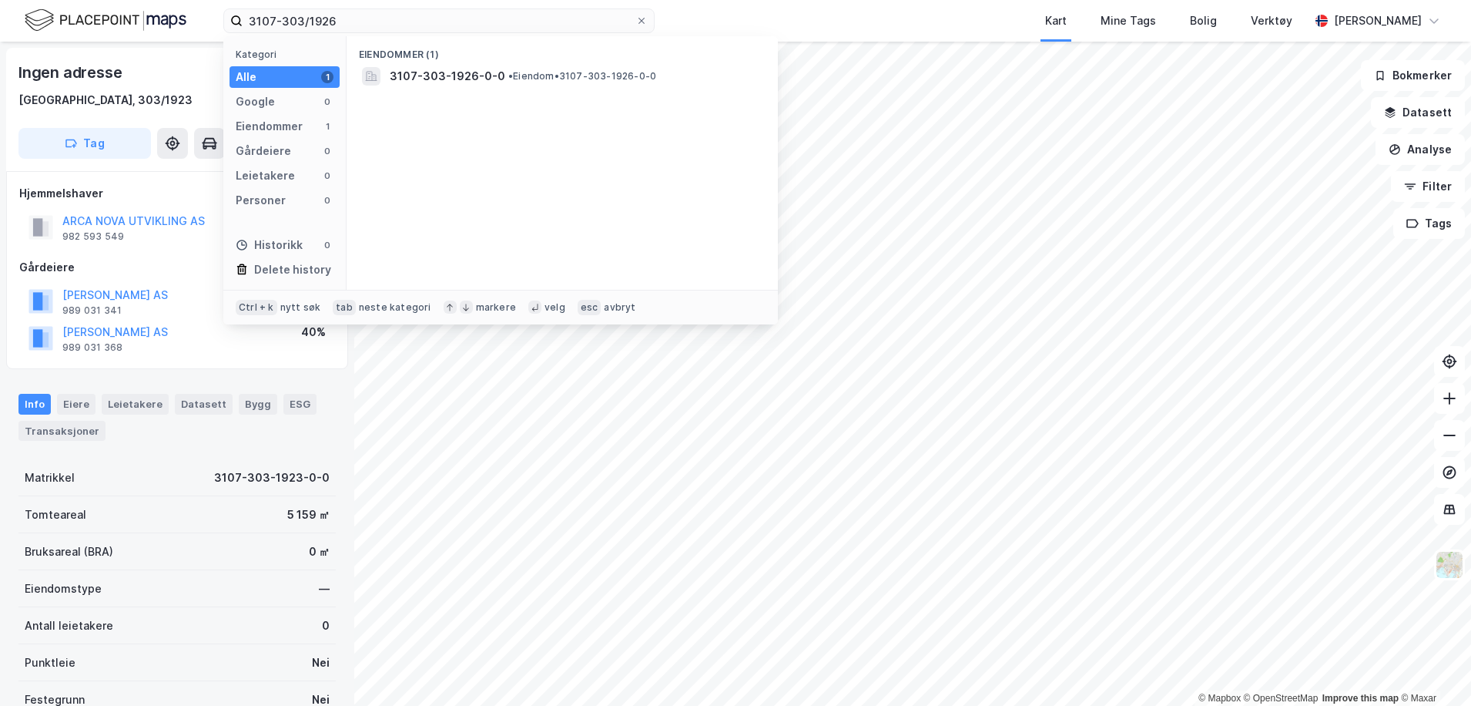
click at [421, 93] on div "Eiendommer (1) 3107-303-1926-0-0 • Eiendom • 3107-303-1926-0-0" at bounding box center [562, 162] width 431 height 253
click at [426, 80] on span "3107-303-1926-0-0" at bounding box center [448, 76] width 116 height 18
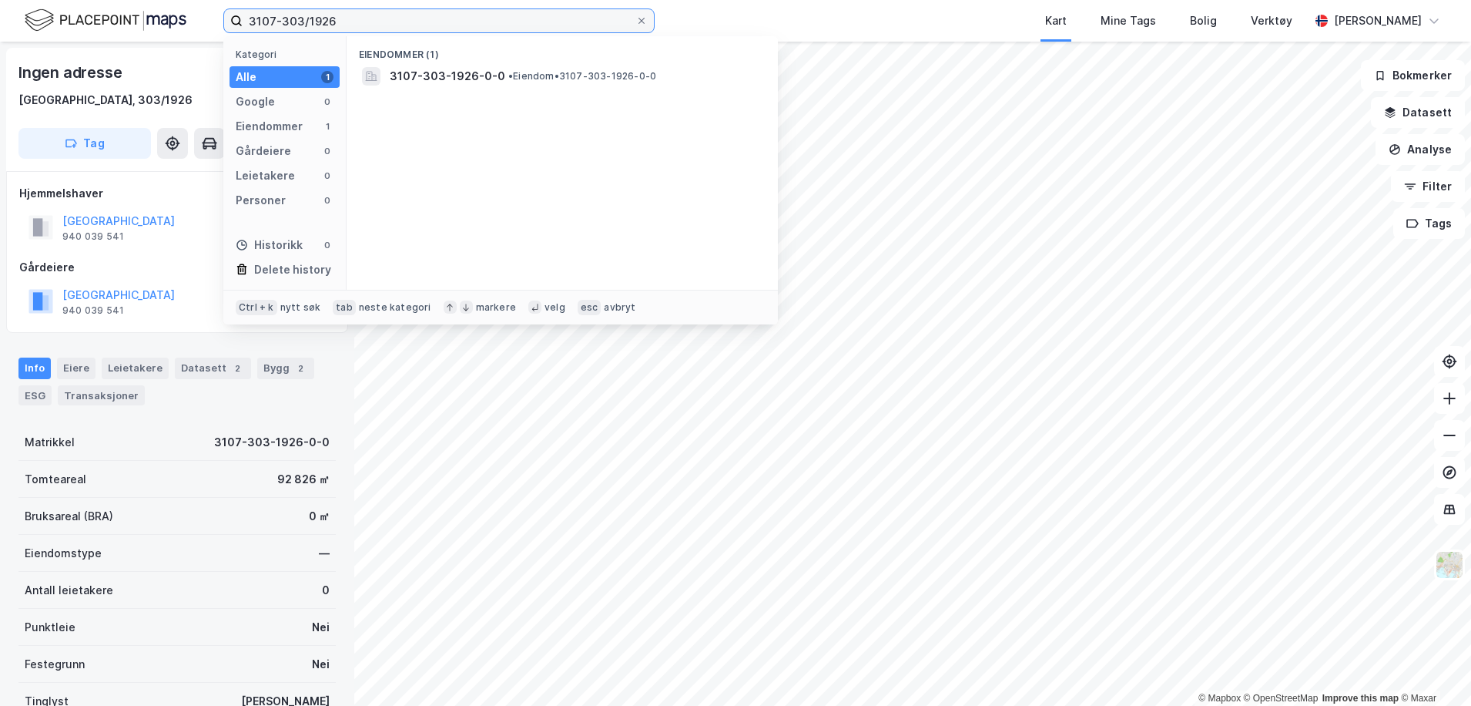
drag, startPoint x: 344, startPoint y: 22, endPoint x: 62, endPoint y: 5, distance: 282.4
click at [62, 5] on div "3107-303/1926 Kategori Alle 1 Google 0 Eiendommer 1 Gårdeiere 0 Leietakere 0 Pe…" at bounding box center [735, 21] width 1471 height 42
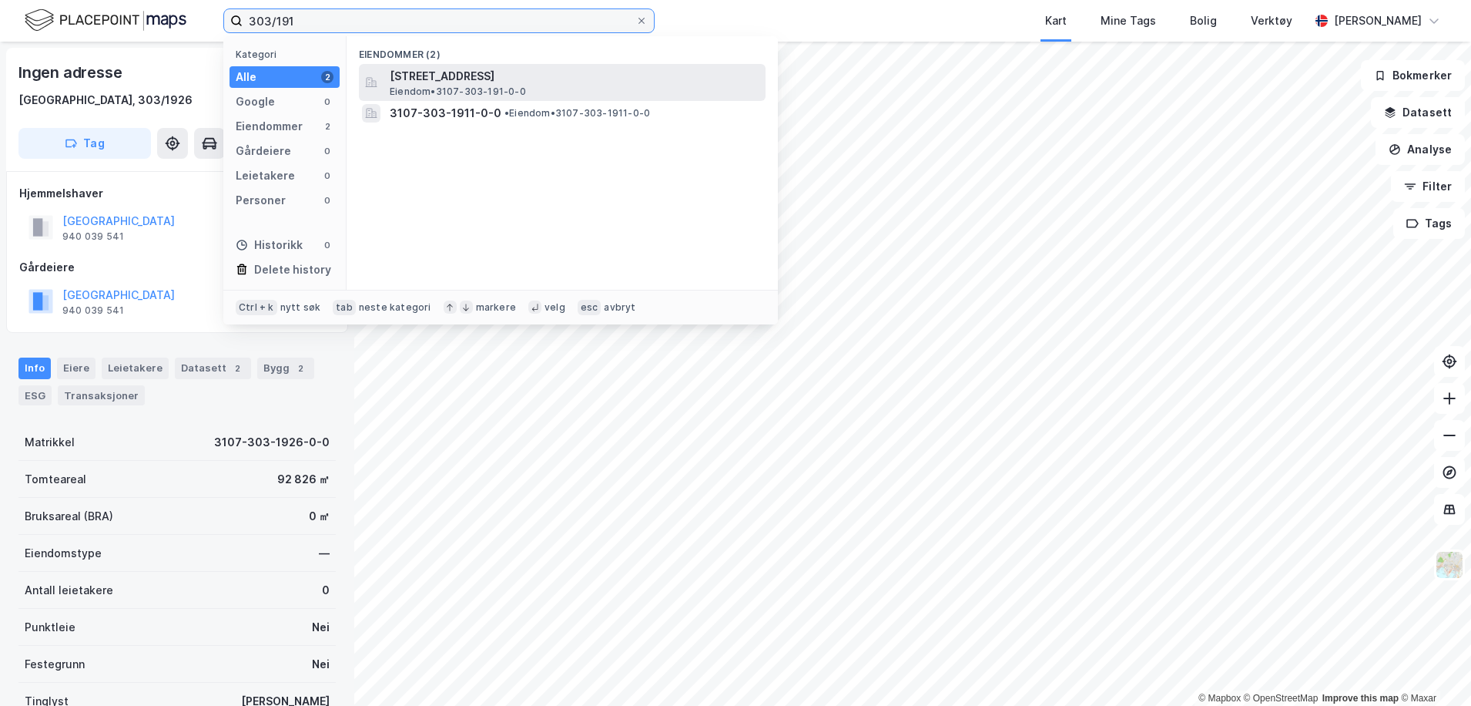
type input "303/191"
click at [554, 70] on span "Enggata 82, 1636, GAMLE FREDRIKSTAD, FREDRIKSTAD" at bounding box center [575, 76] width 370 height 18
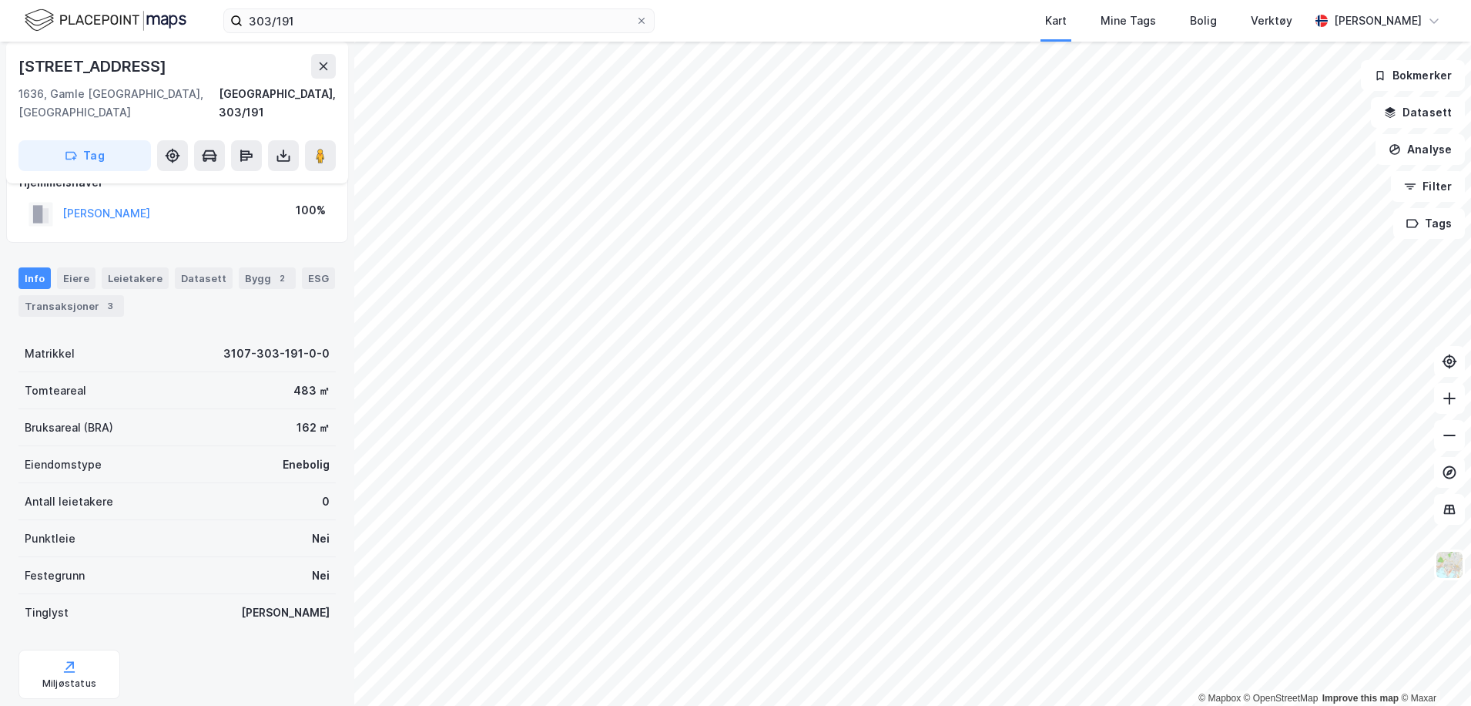
scroll to position [54, 0]
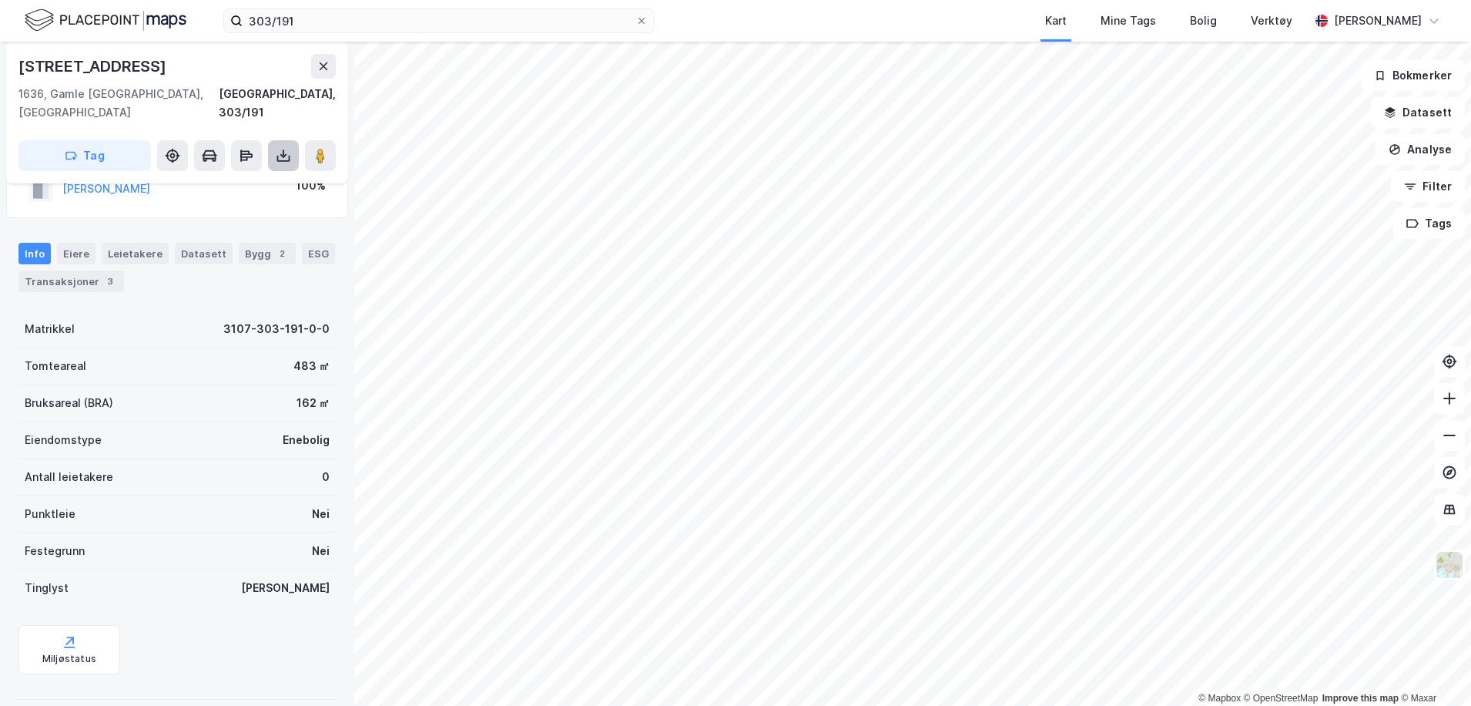
click at [291, 140] on button at bounding box center [283, 155] width 31 height 31
click at [242, 180] on div "Last ned grunnbok" at bounding box center [207, 186] width 89 height 12
